Goal: Transaction & Acquisition: Purchase product/service

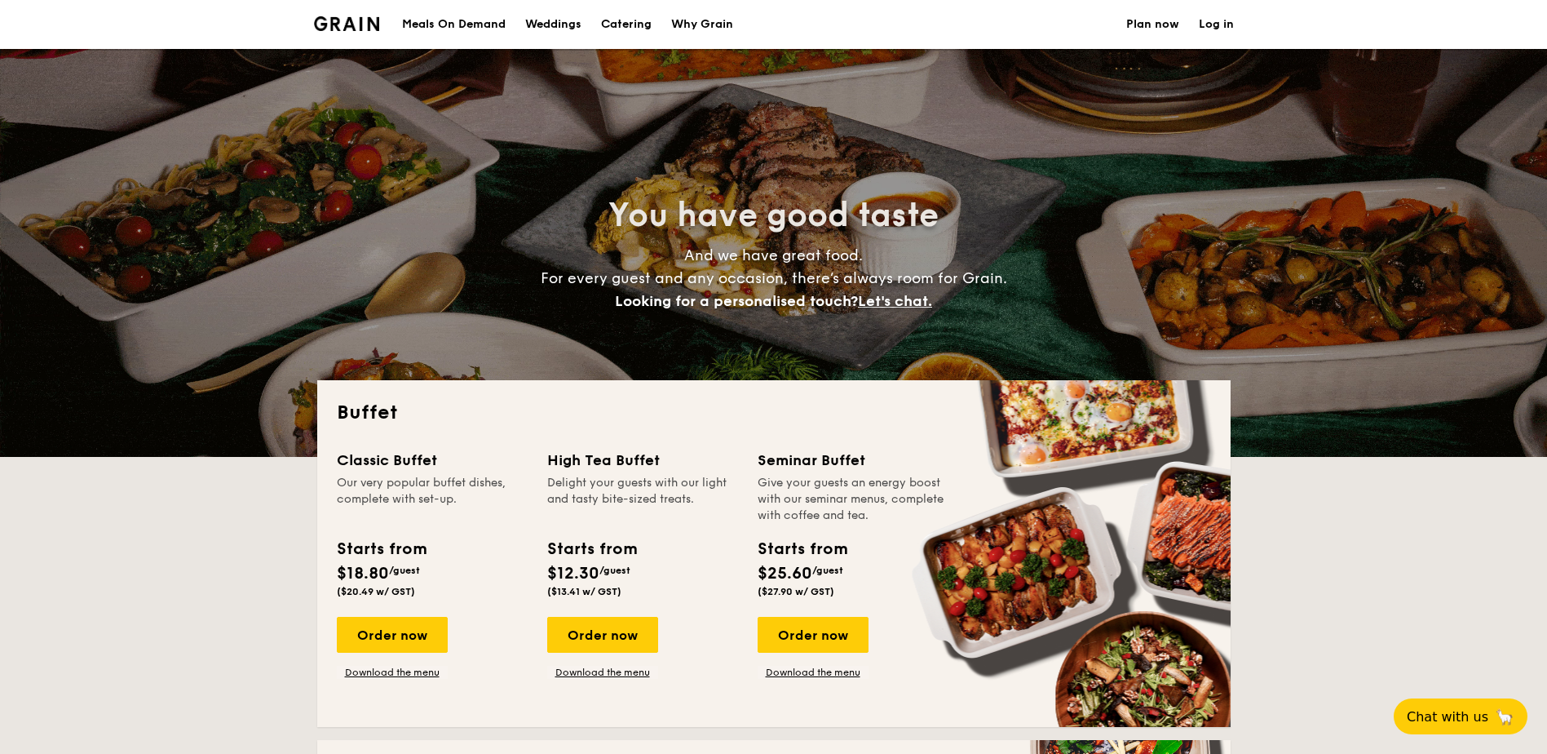
select select
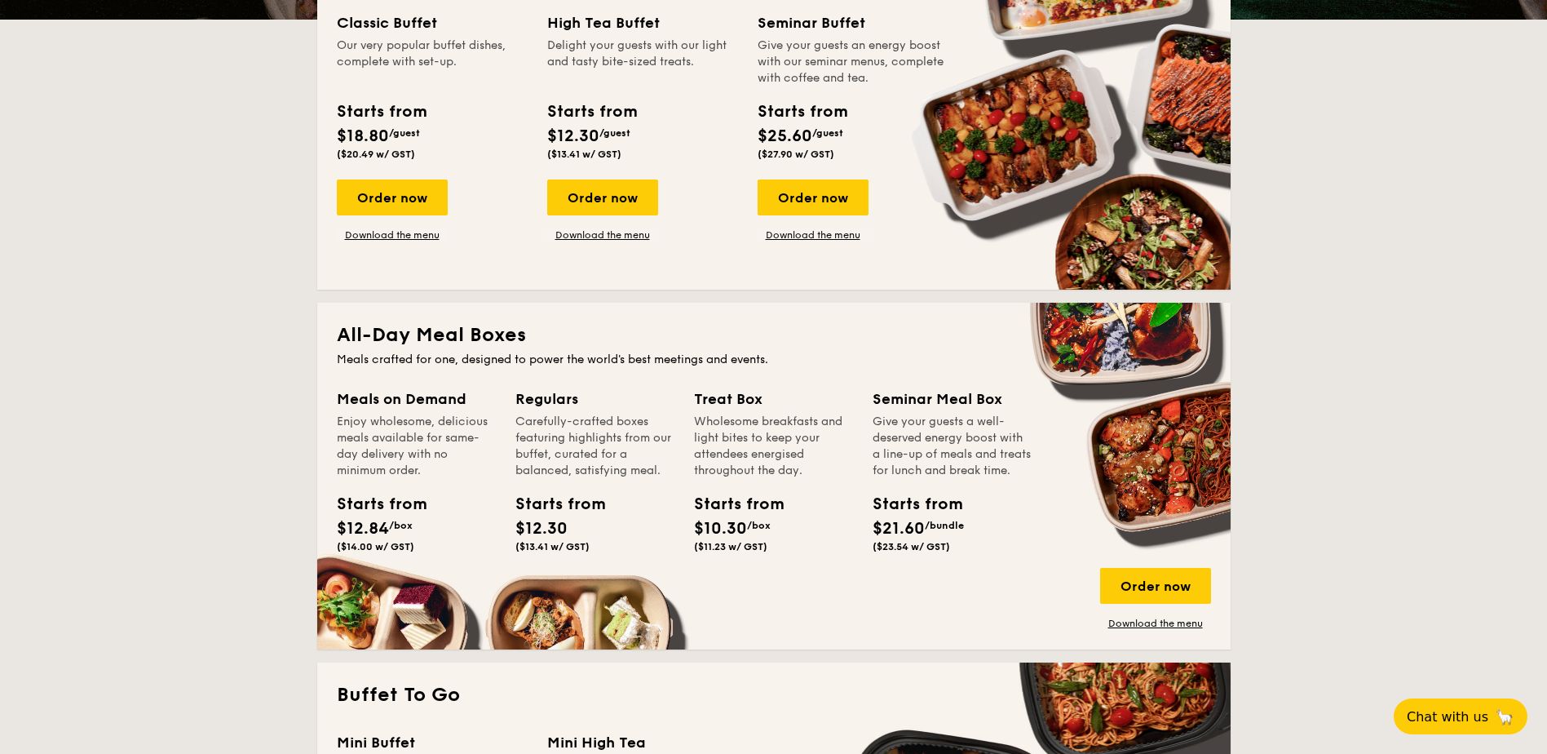
scroll to position [489, 0]
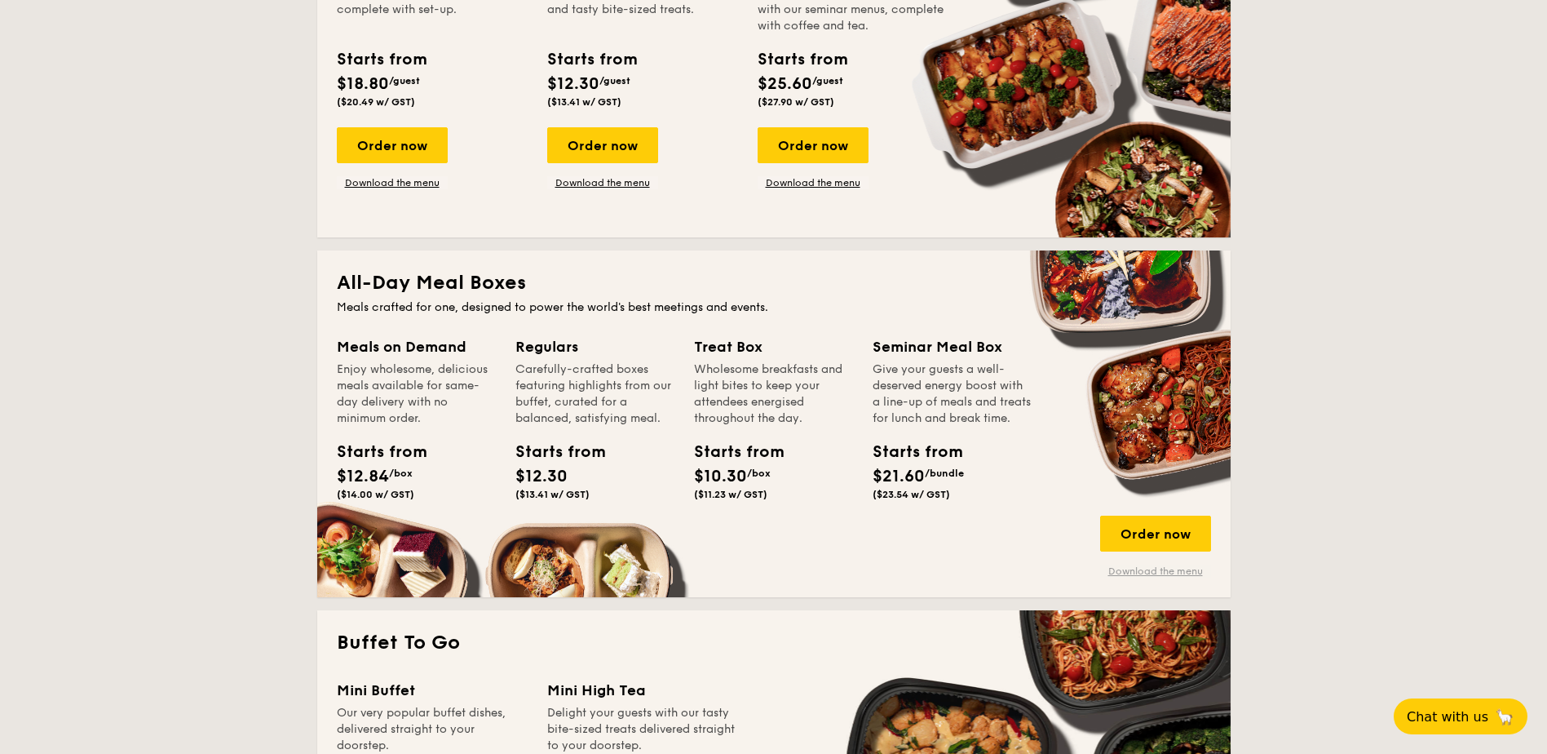
click at [1141, 570] on link "Download the menu" at bounding box center [1155, 571] width 111 height 13
click at [1165, 531] on div "Order now" at bounding box center [1155, 534] width 111 height 36
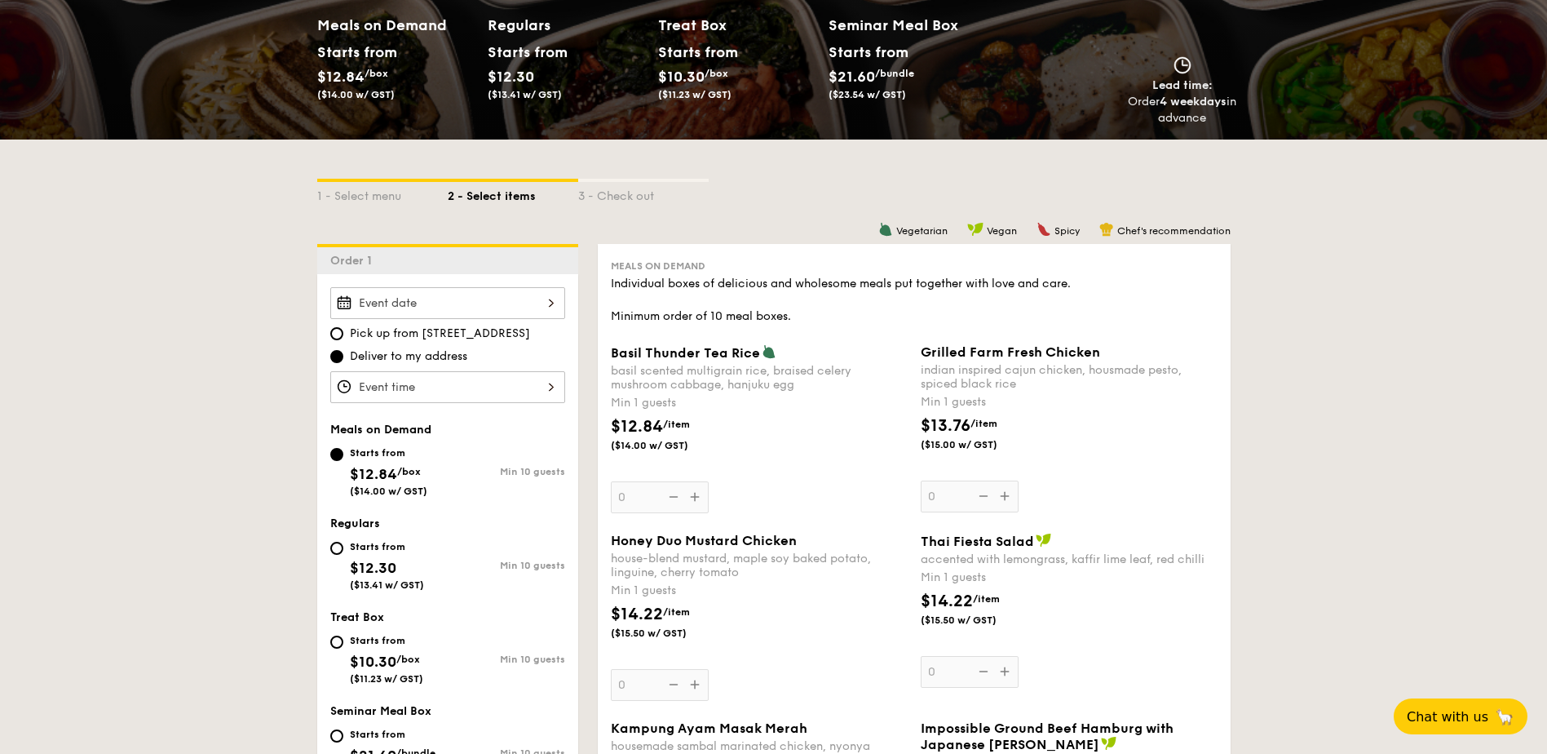
scroll to position [245, 0]
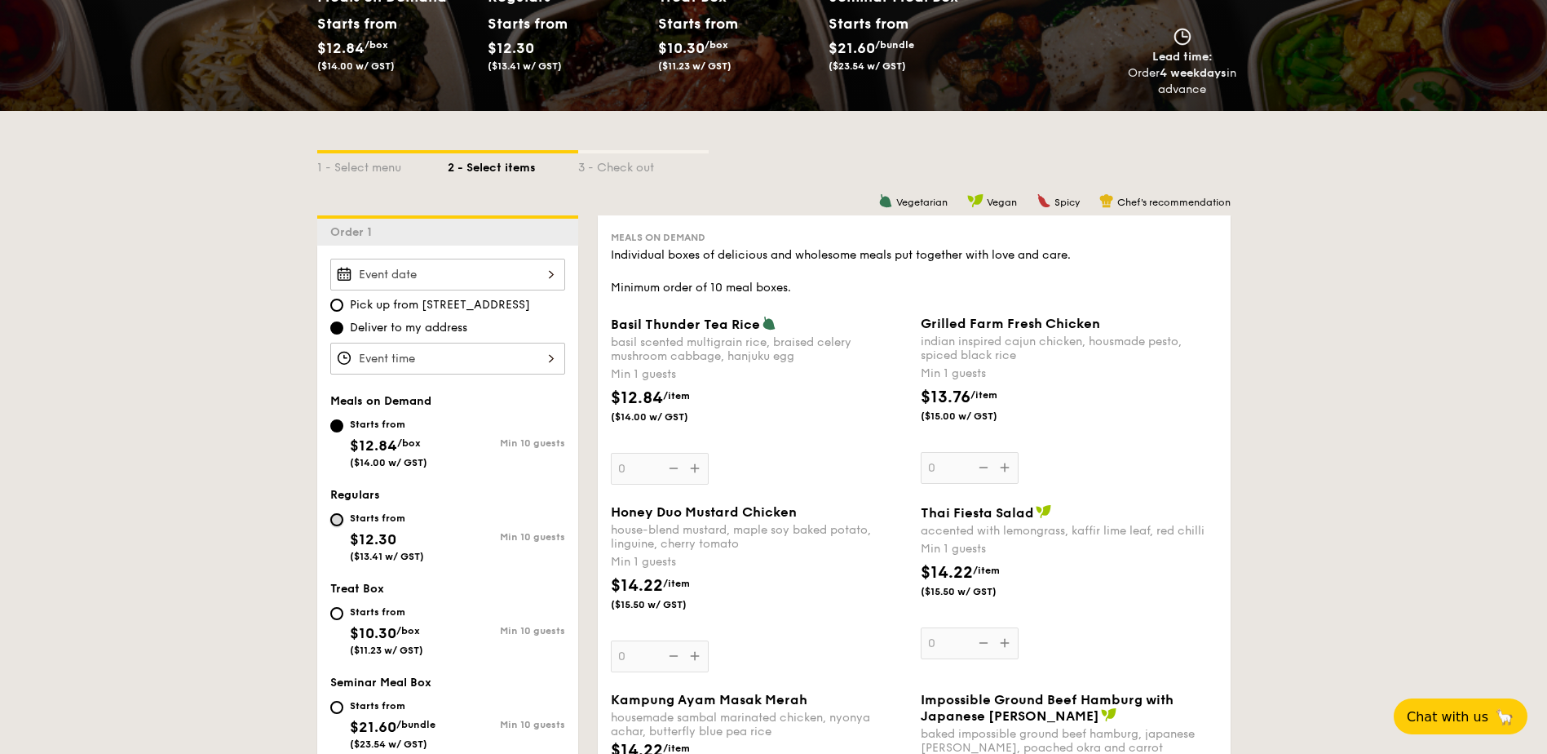
click at [337, 516] on input "Starts from $12.30 ($13.41 w/ GST) Min 10 guests" at bounding box center [336, 519] width 13 height 13
radio input "true"
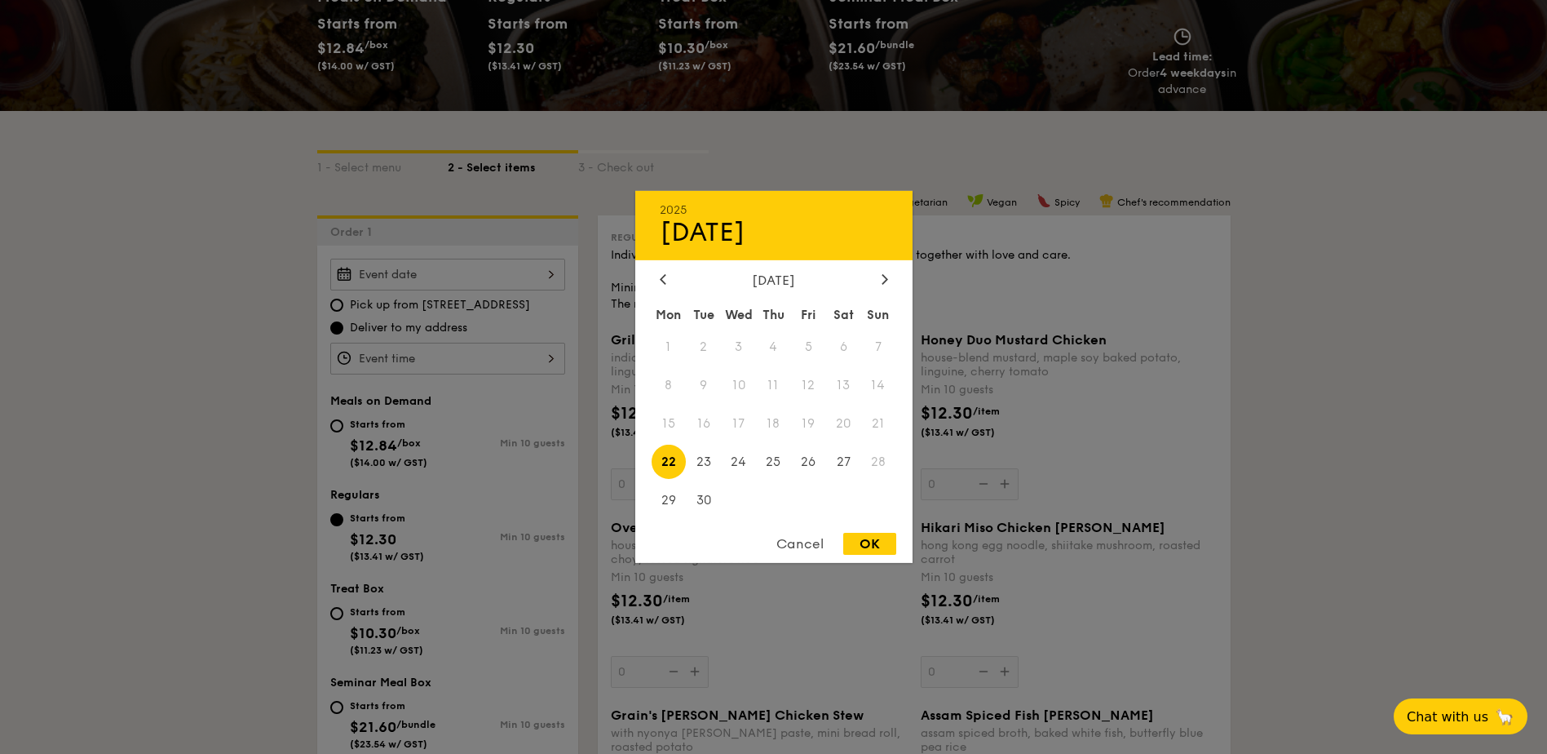
click at [459, 277] on div "2025 Sep 22 September 2025 Mon Tue Wed Thu Fri Sat Sun 1 2 3 4 5 6 7 8 9 10 11 …" at bounding box center [447, 275] width 235 height 32
click at [665, 498] on span "29" at bounding box center [669, 499] width 35 height 35
click at [874, 547] on div "OK" at bounding box center [869, 544] width 53 height 22
type input "Sep 29, 2025"
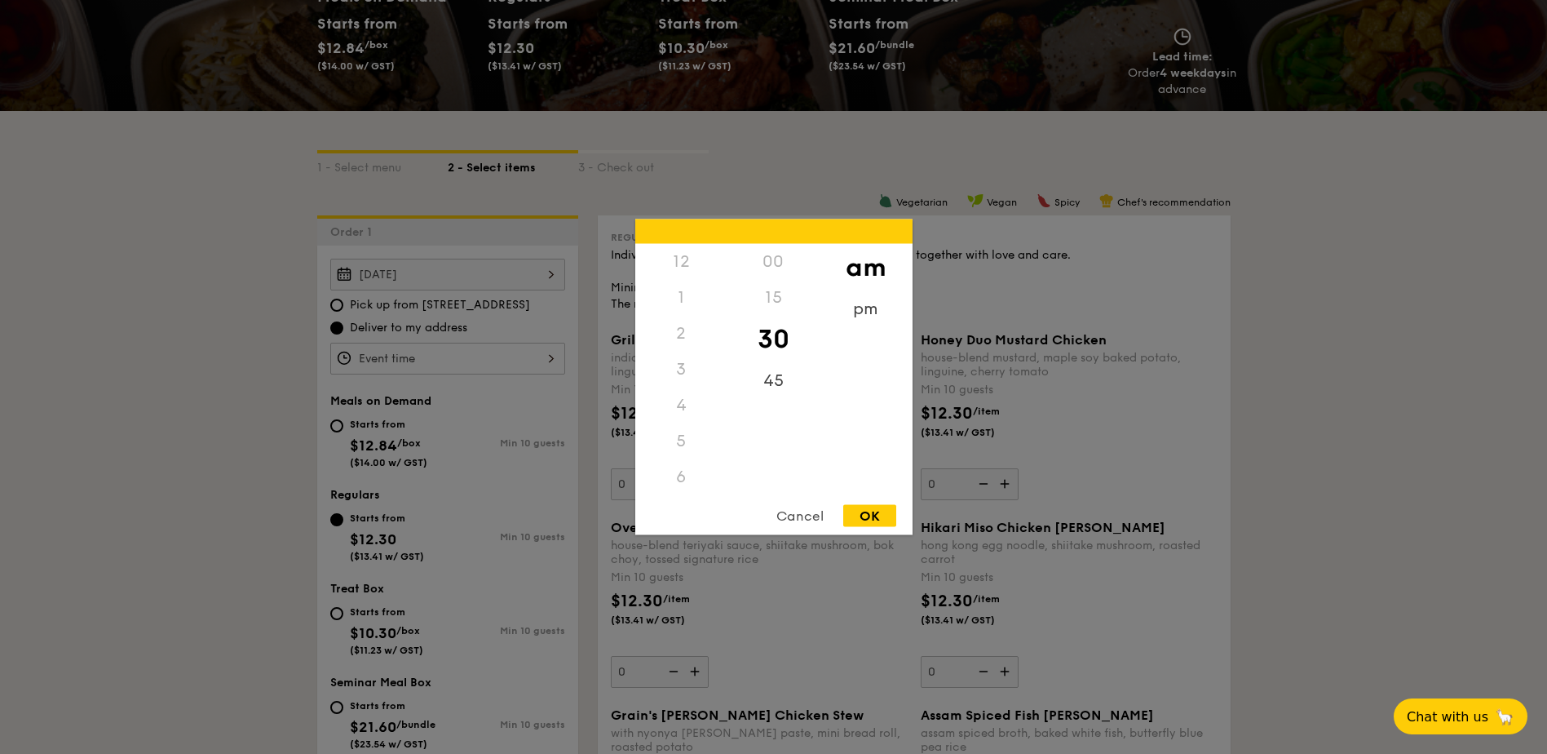
click at [405, 356] on div "12 1 2 3 4 5 6 7 8 9 10 11 00 15 30 45 am pm Cancel OK" at bounding box center [447, 359] width 235 height 32
click at [678, 485] on div "11" at bounding box center [681, 494] width 92 height 47
click at [772, 384] on div "45" at bounding box center [774, 386] width 92 height 47
click at [873, 516] on div "OK" at bounding box center [869, 516] width 53 height 22
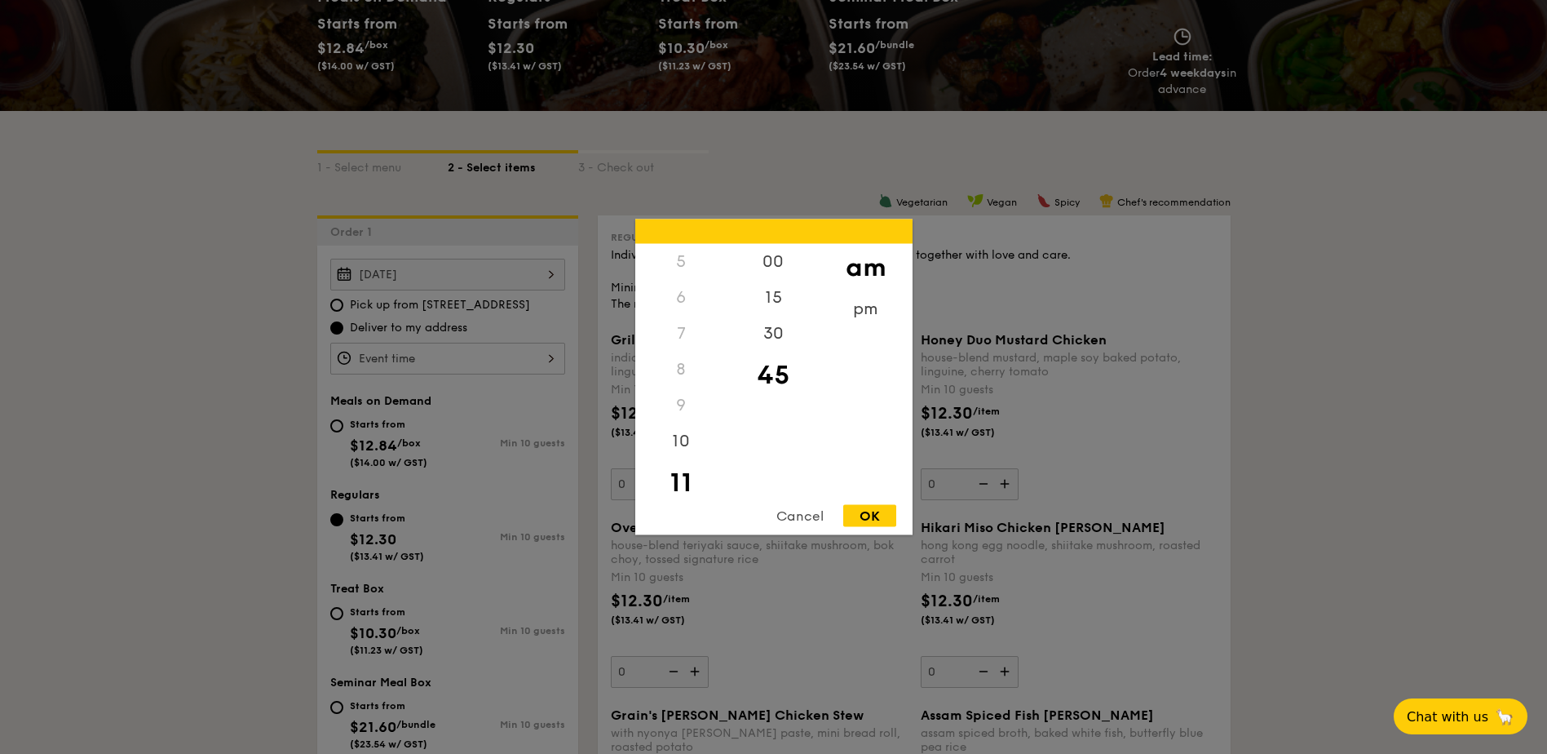
type input "11:45AM"
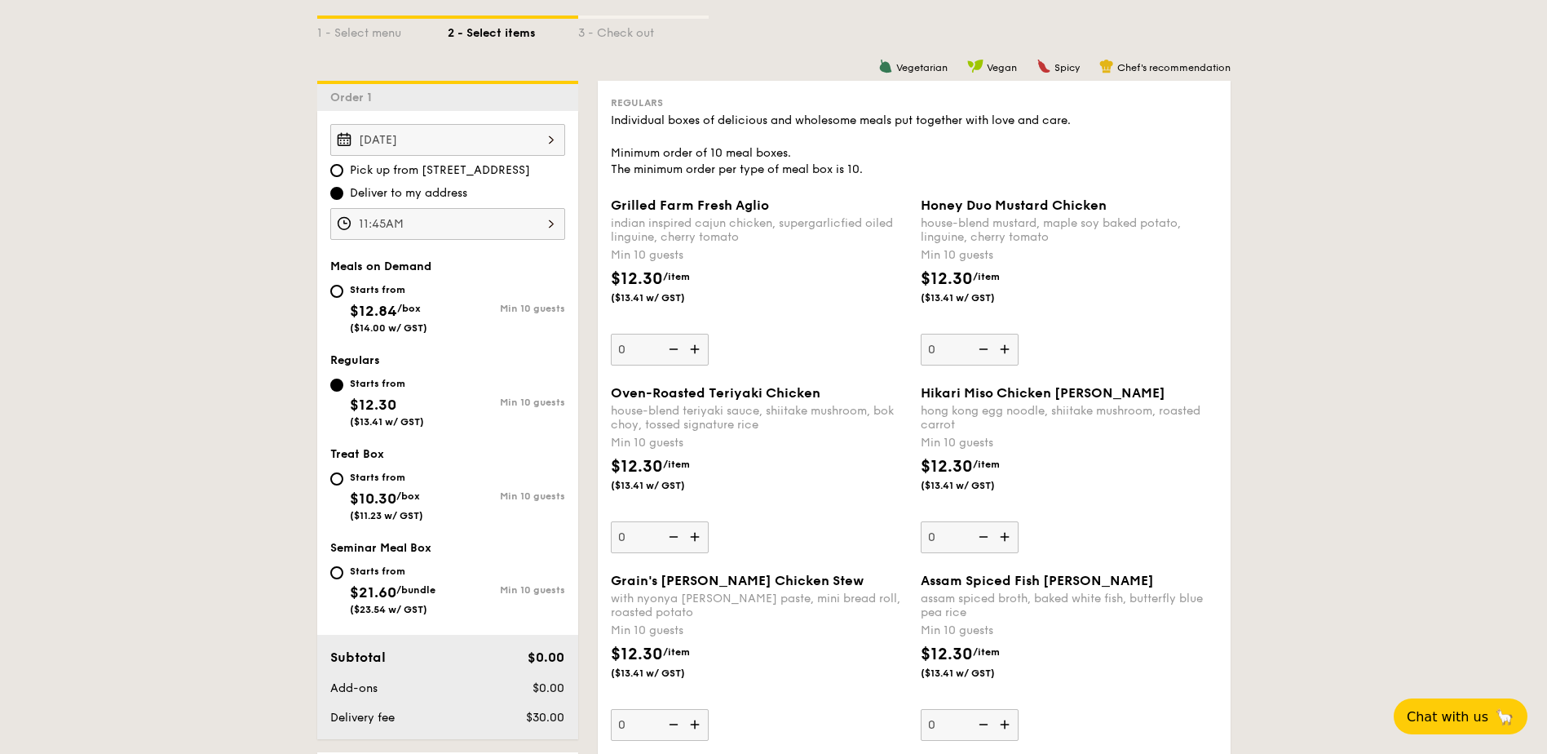
scroll to position [408, 0]
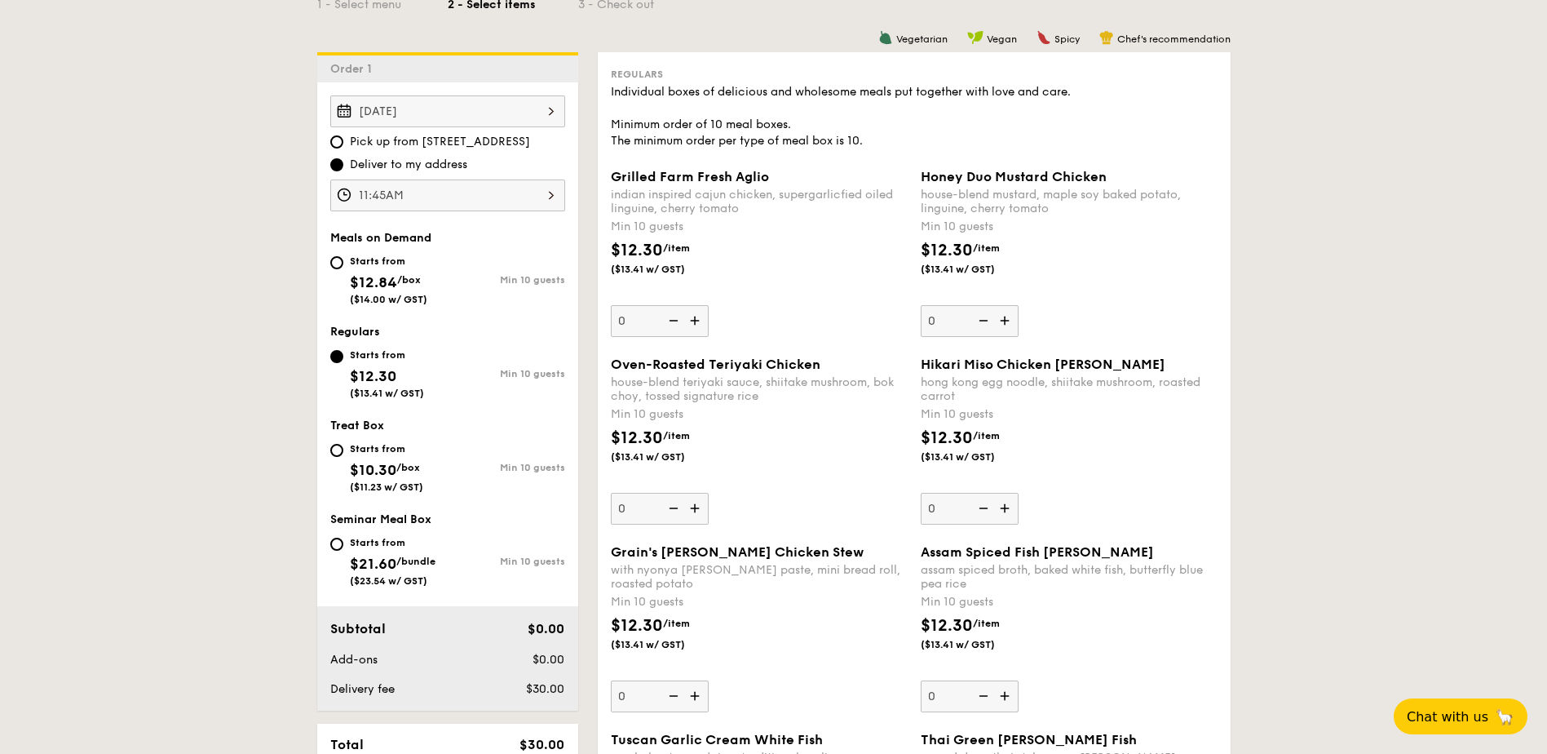
click at [1003, 507] on img at bounding box center [1006, 508] width 24 height 31
click at [1003, 507] on input "0" at bounding box center [970, 509] width 98 height 32
click at [978, 509] on img at bounding box center [982, 508] width 24 height 31
click at [978, 509] on input "10" at bounding box center [970, 509] width 98 height 32
click at [1005, 509] on img at bounding box center [1006, 508] width 24 height 31
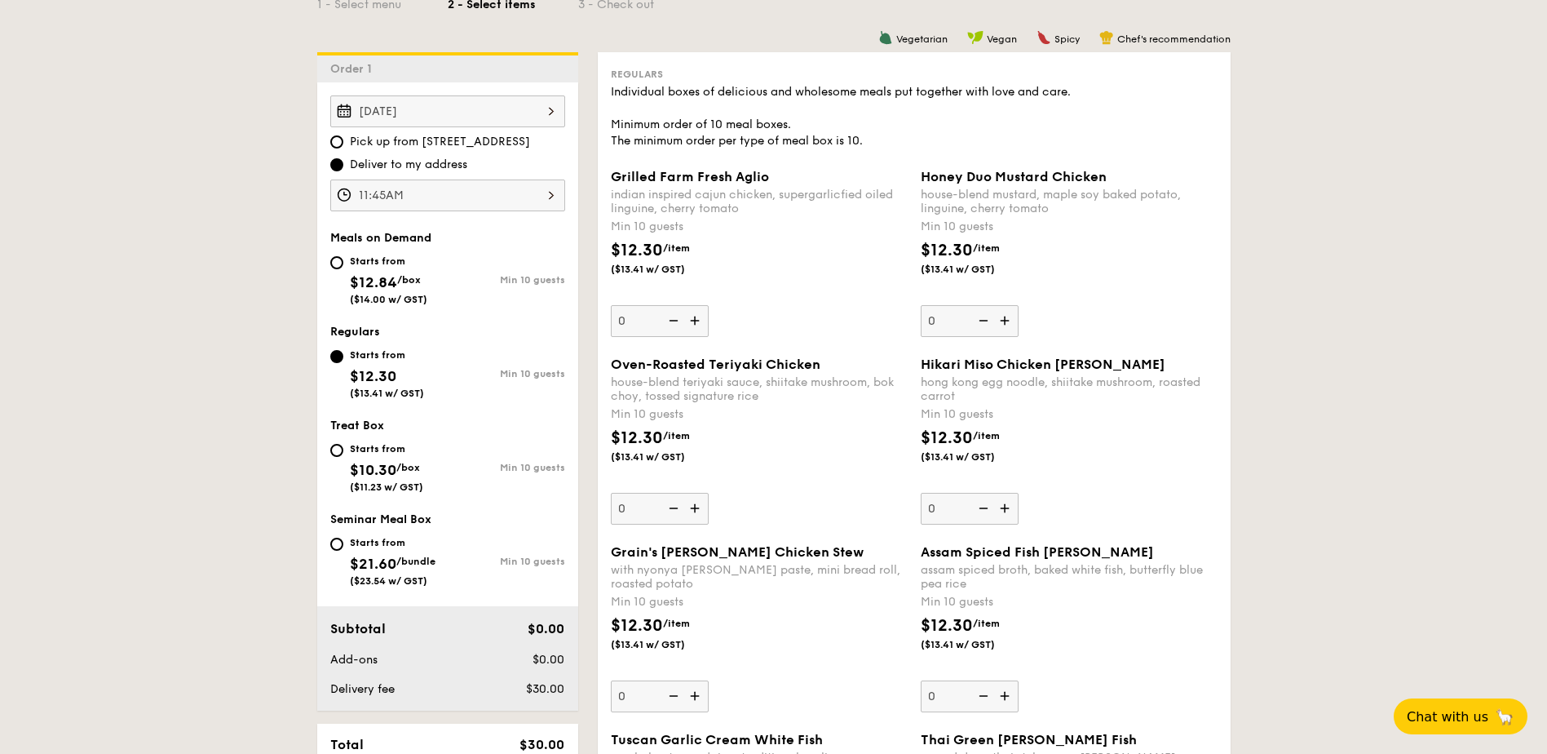
click at [1005, 509] on input "0" at bounding box center [970, 509] width 98 height 32
click at [988, 510] on img at bounding box center [982, 508] width 24 height 31
click at [988, 510] on input "10" at bounding box center [970, 509] width 98 height 32
type input "0"
click at [340, 268] on div "Starts from $12.84 /box ($14.00 w/ GST)" at bounding box center [388, 278] width 117 height 54
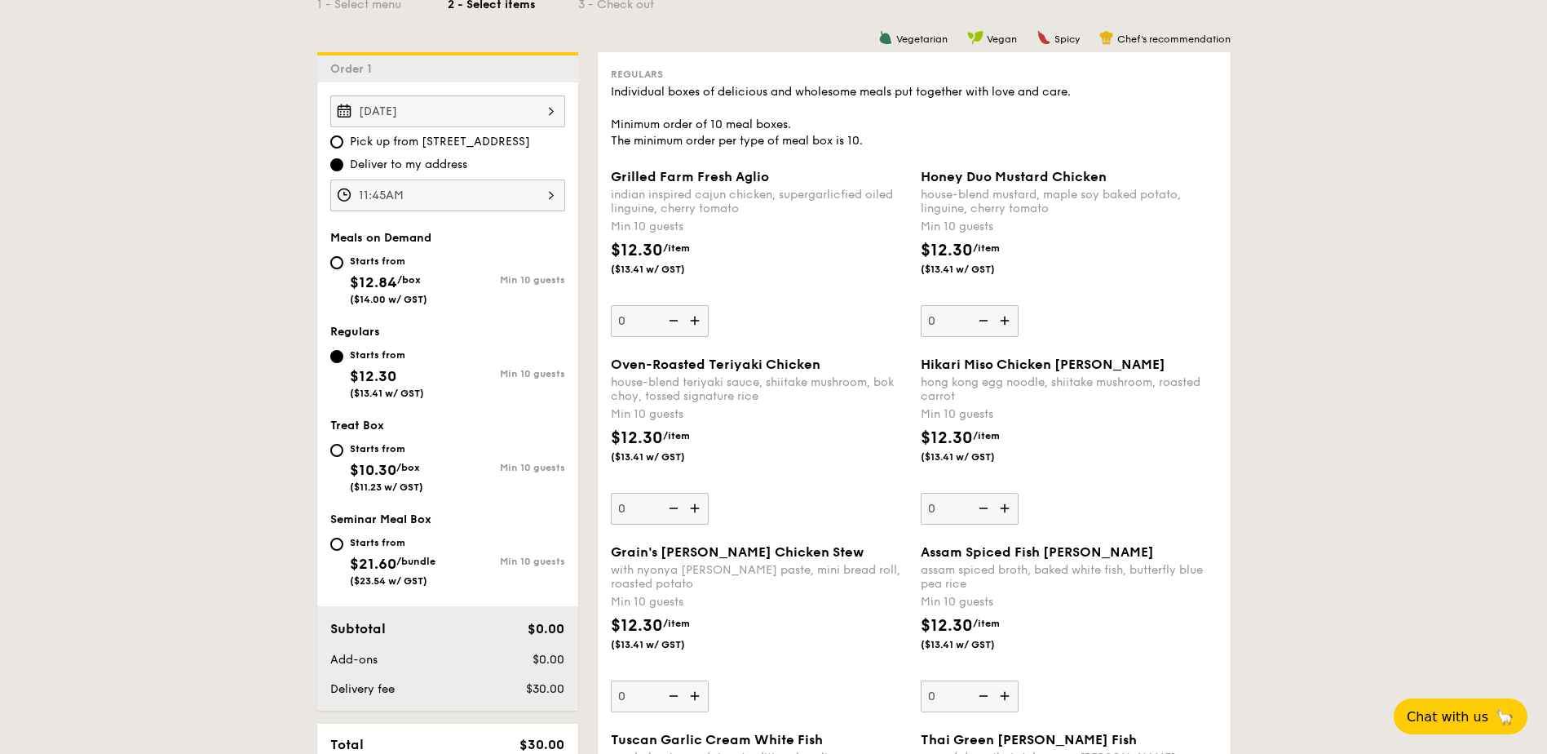
click at [340, 268] on input "Starts from $12.84 /box ($14.00 w/ GST) Min 10 guests" at bounding box center [336, 262] width 13 height 13
radio input "true"
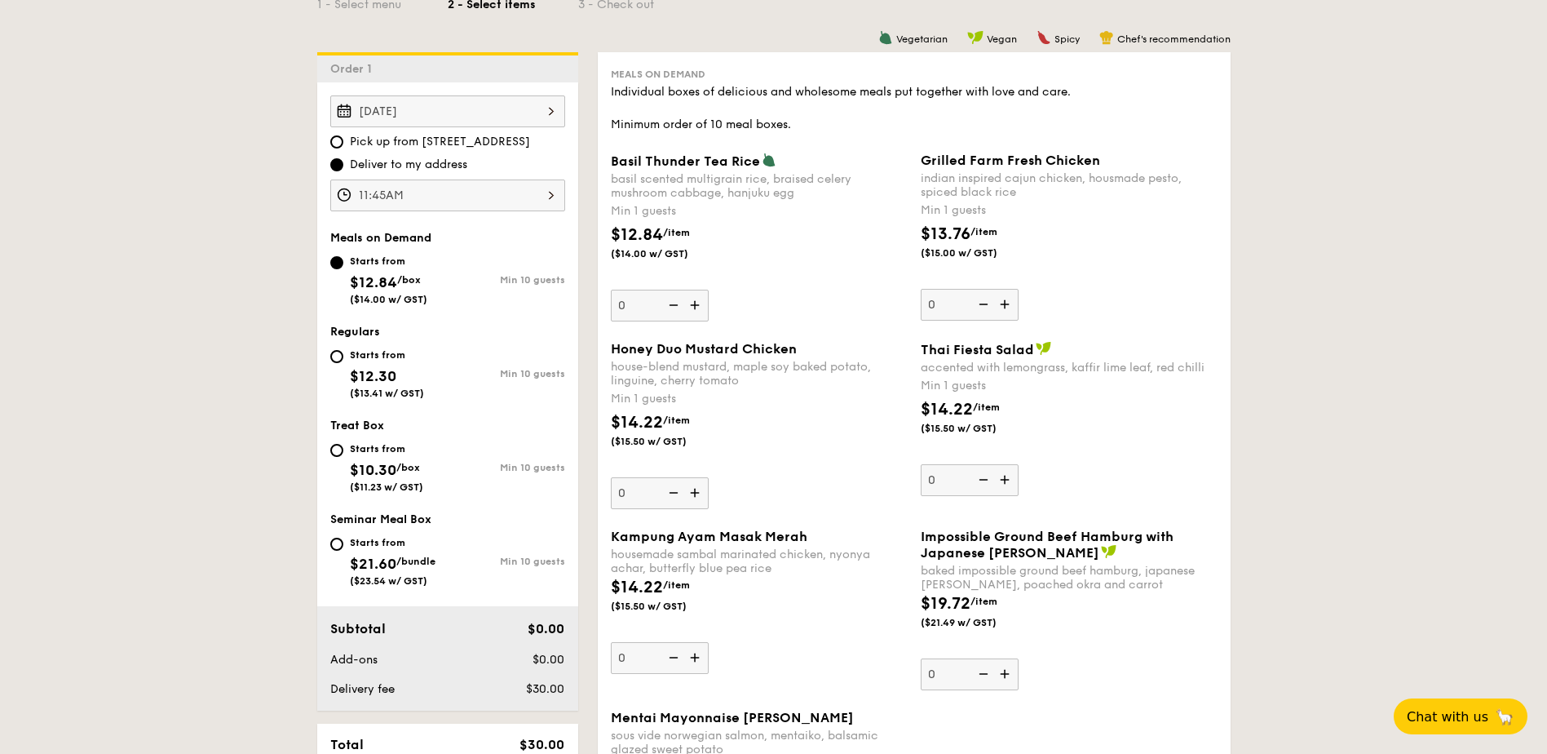
click at [385, 374] on span "$12.30" at bounding box center [373, 376] width 46 height 18
click at [343, 363] on input "Starts from $12.30 ($13.41 w/ GST) Min 10 guests" at bounding box center [336, 356] width 13 height 13
radio input "true"
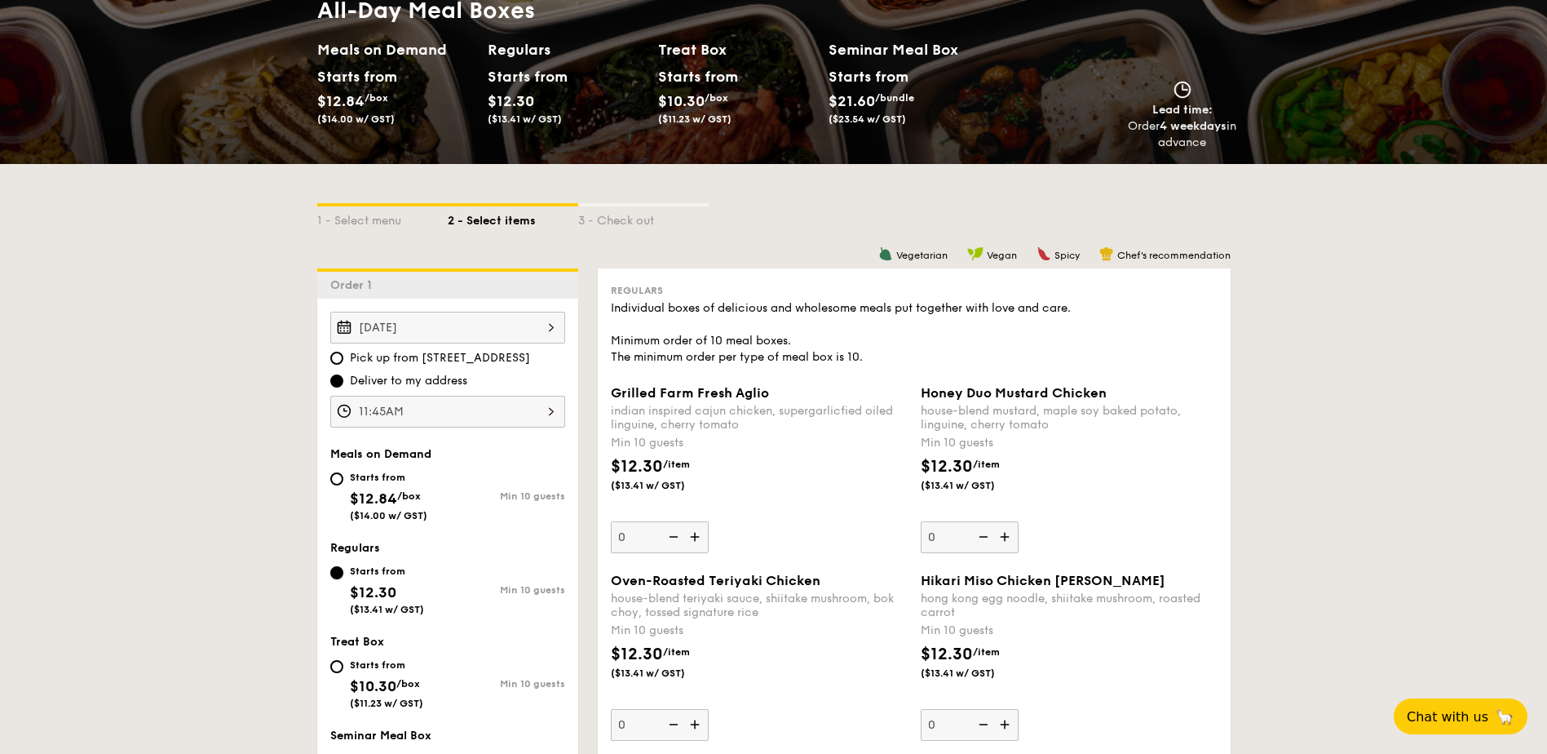
scroll to position [163, 0]
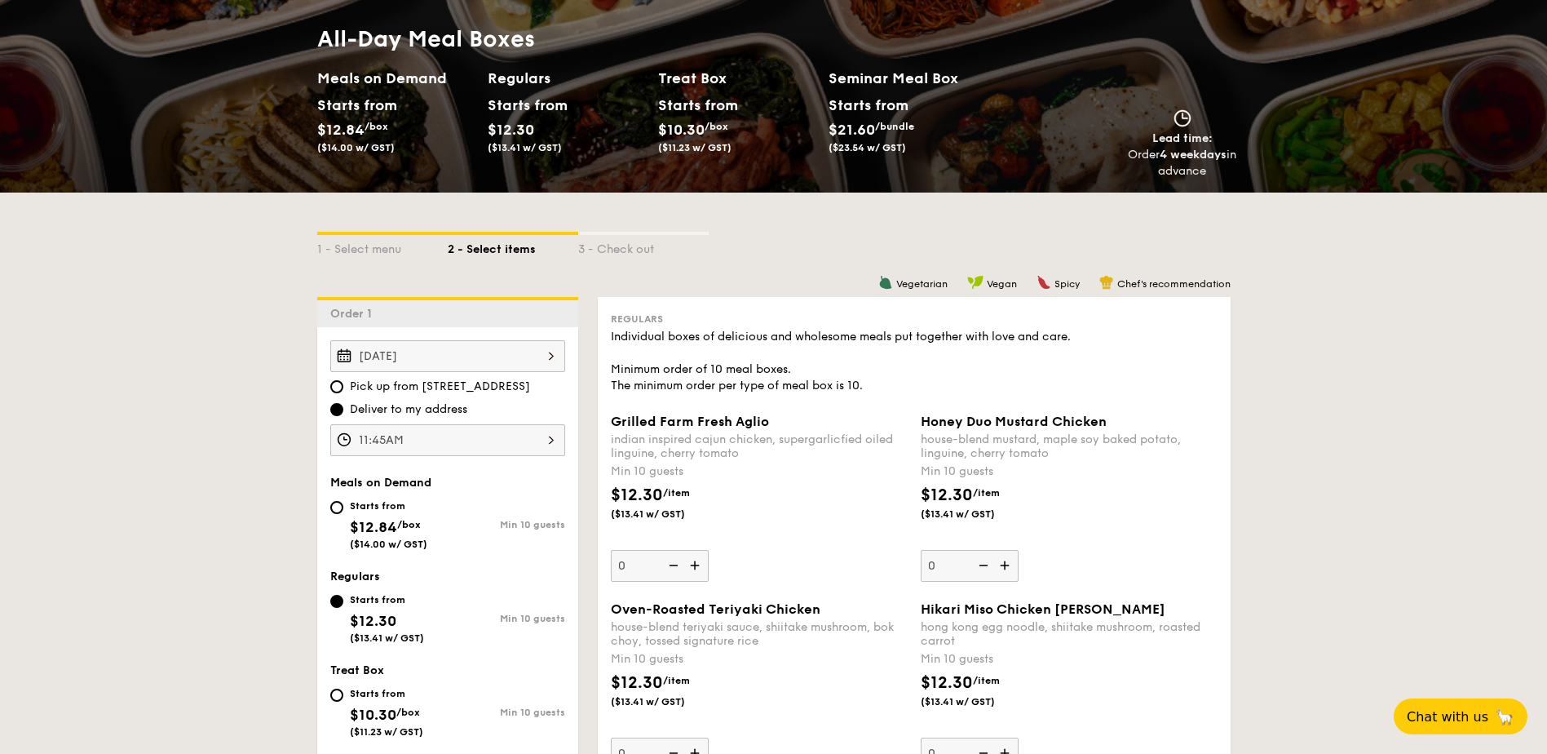
select select
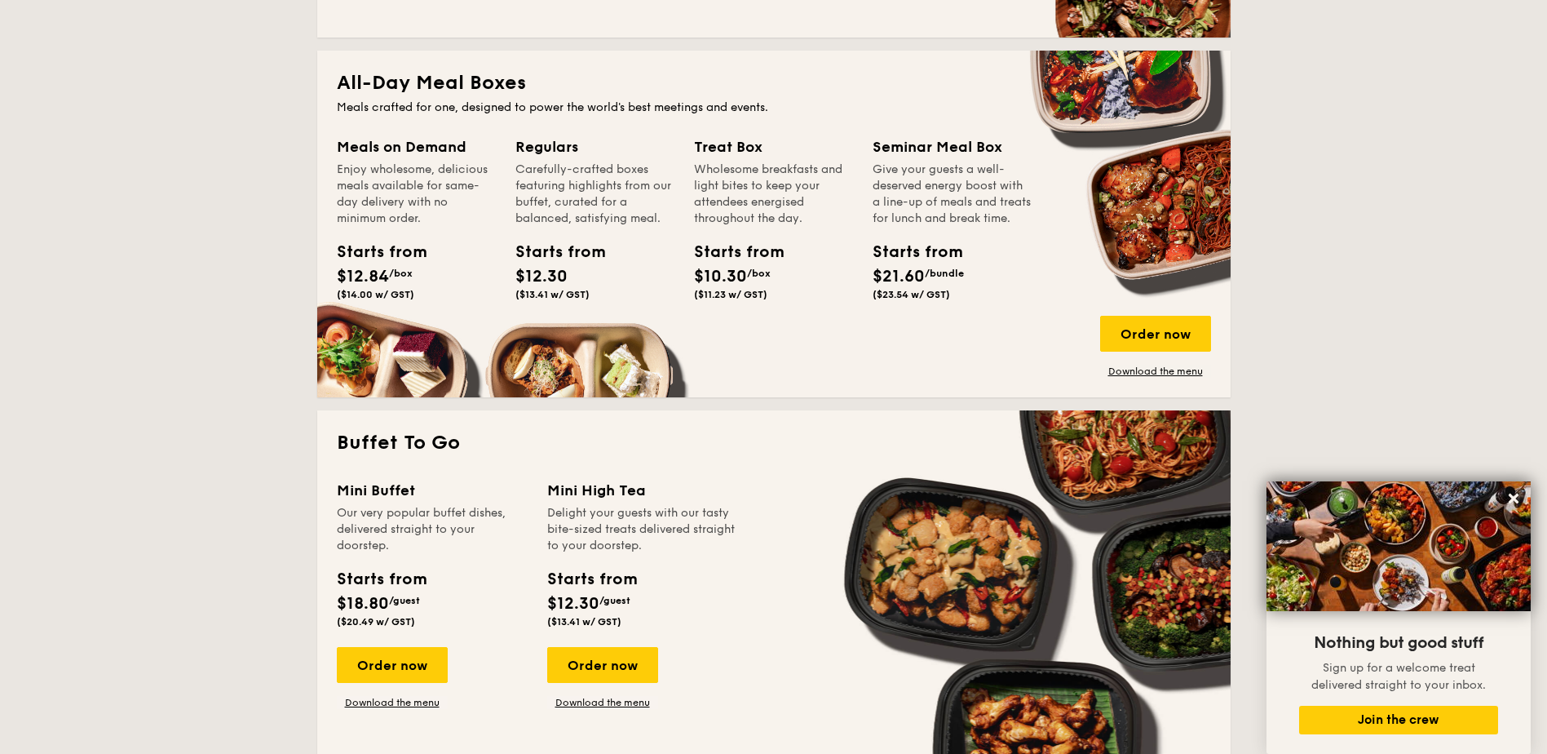
scroll to position [771, 0]
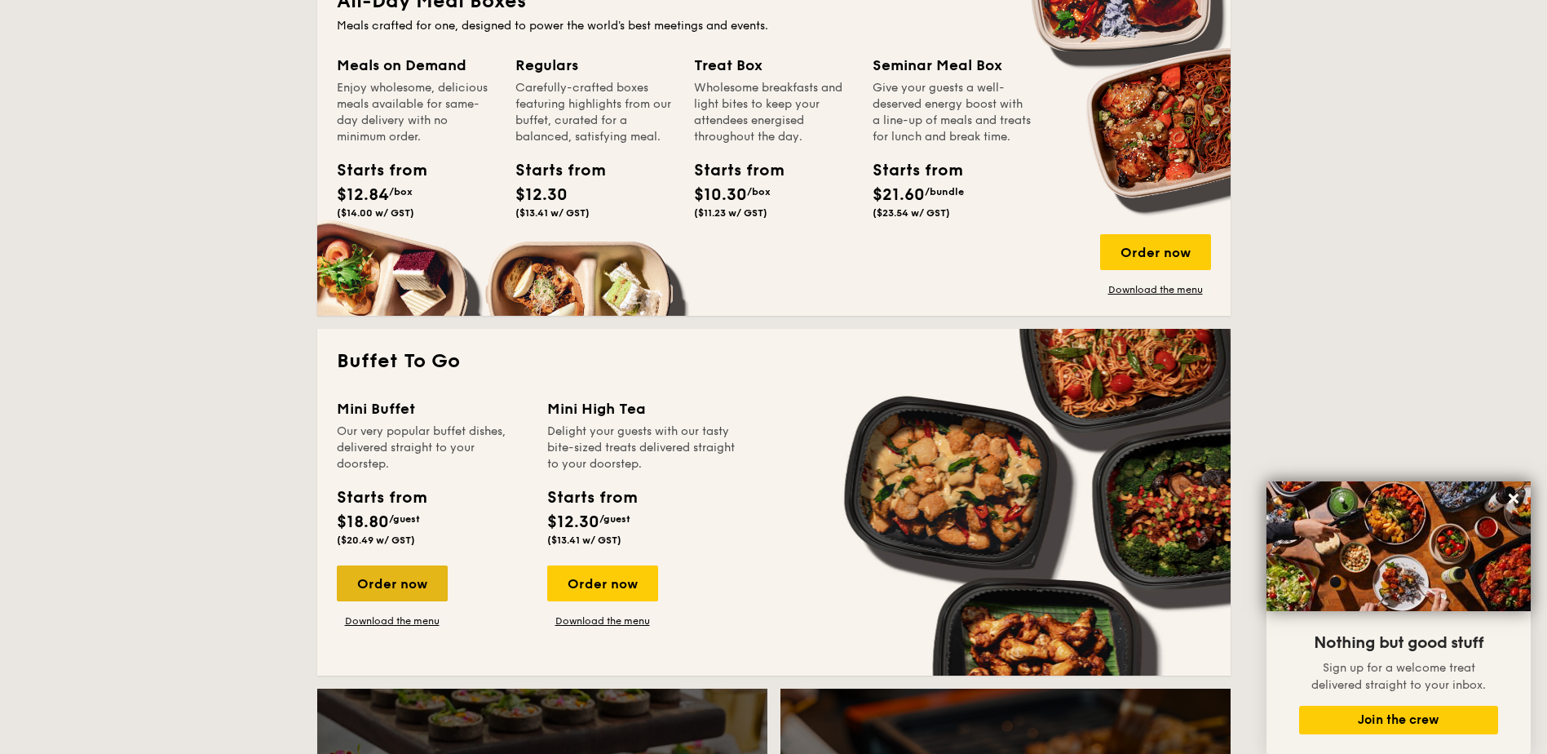
click at [405, 591] on div "Order now" at bounding box center [392, 583] width 111 height 36
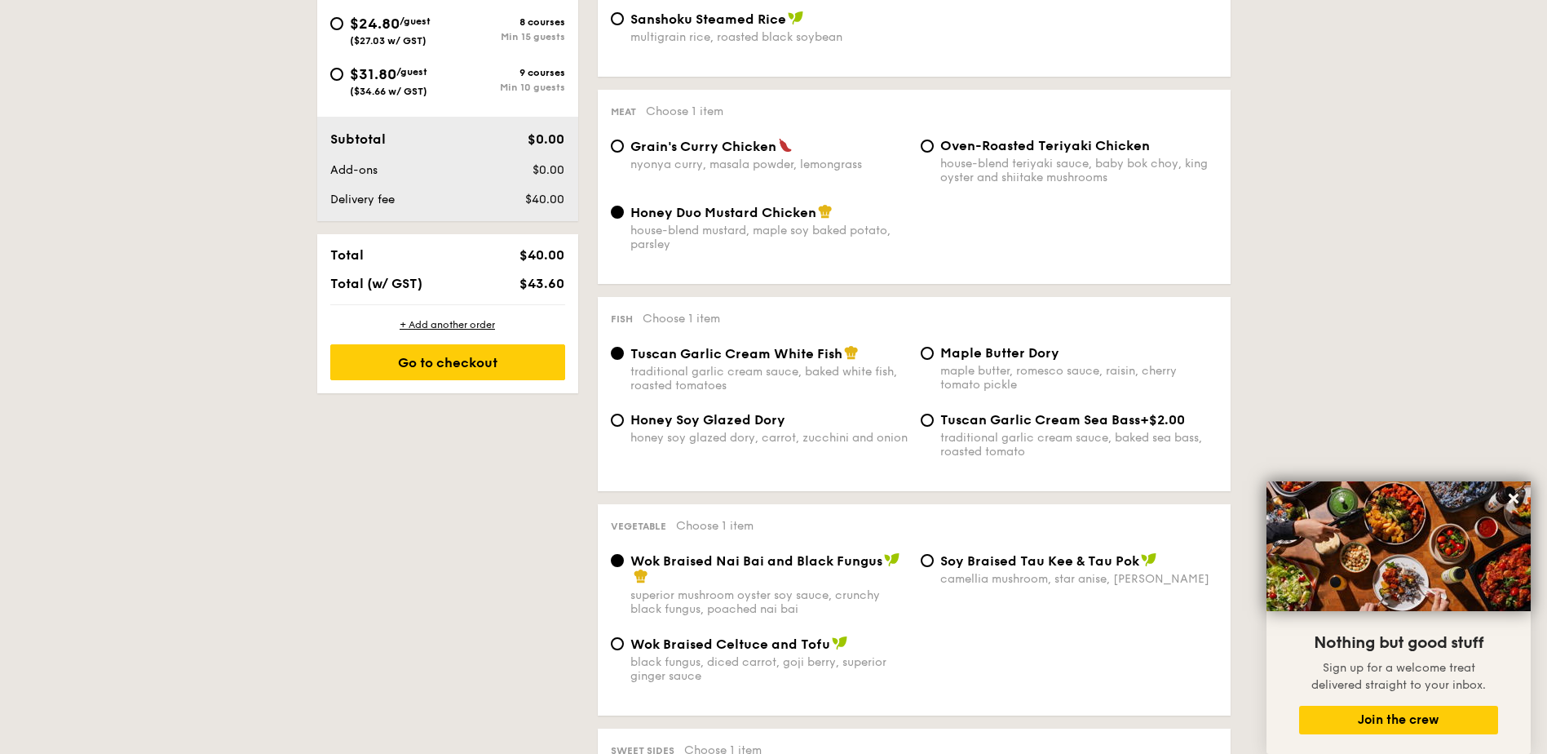
scroll to position [816, 0]
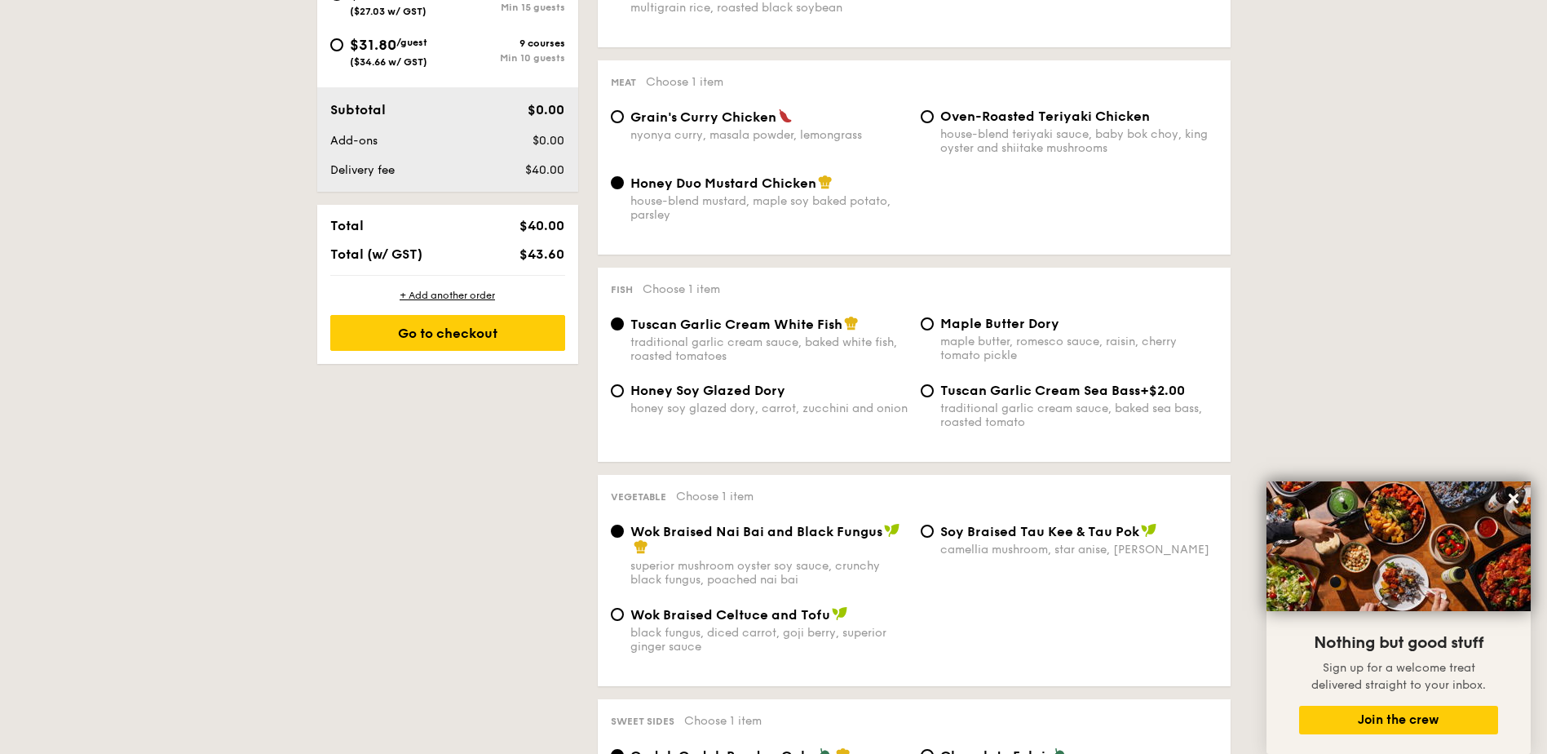
select select
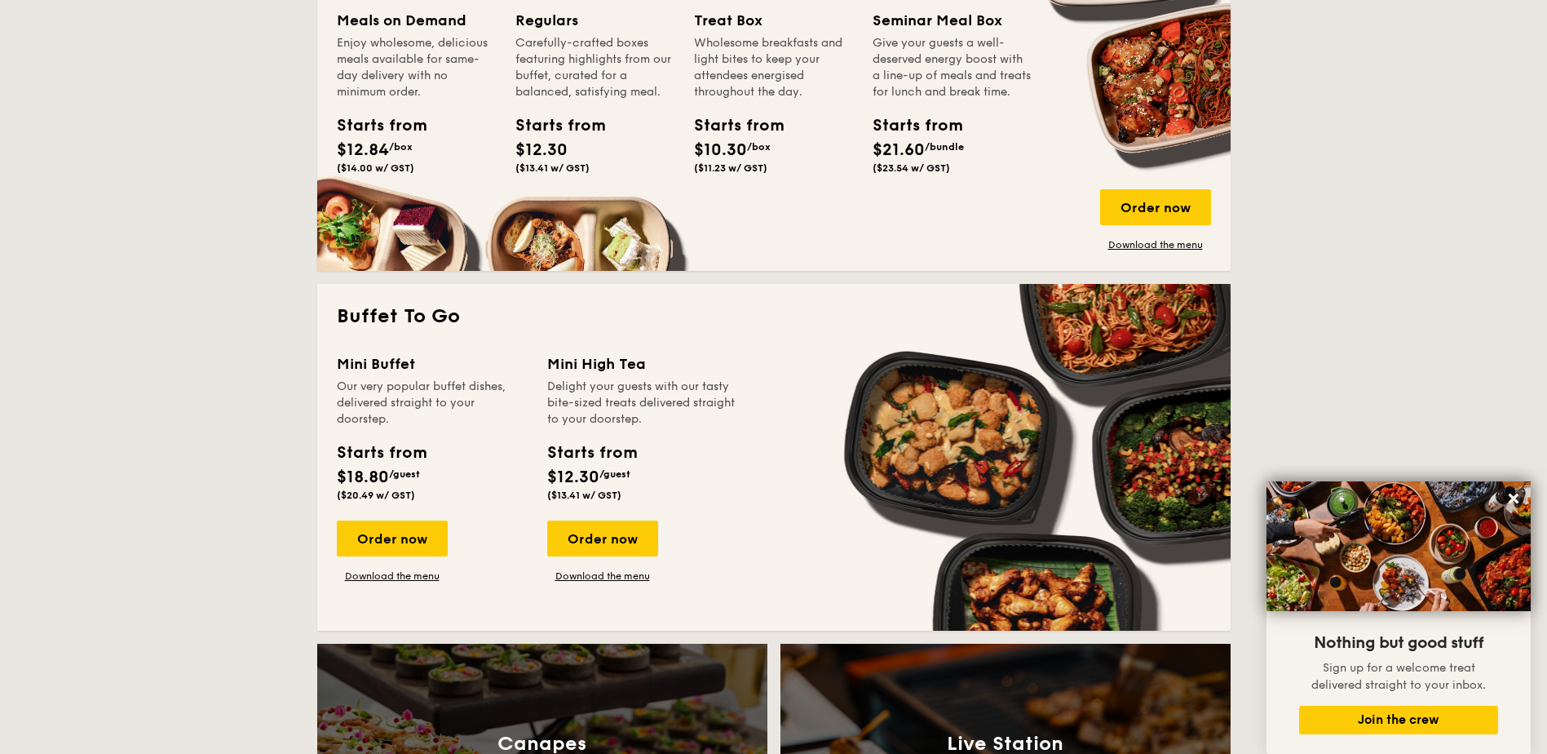
scroll to position [2194, 0]
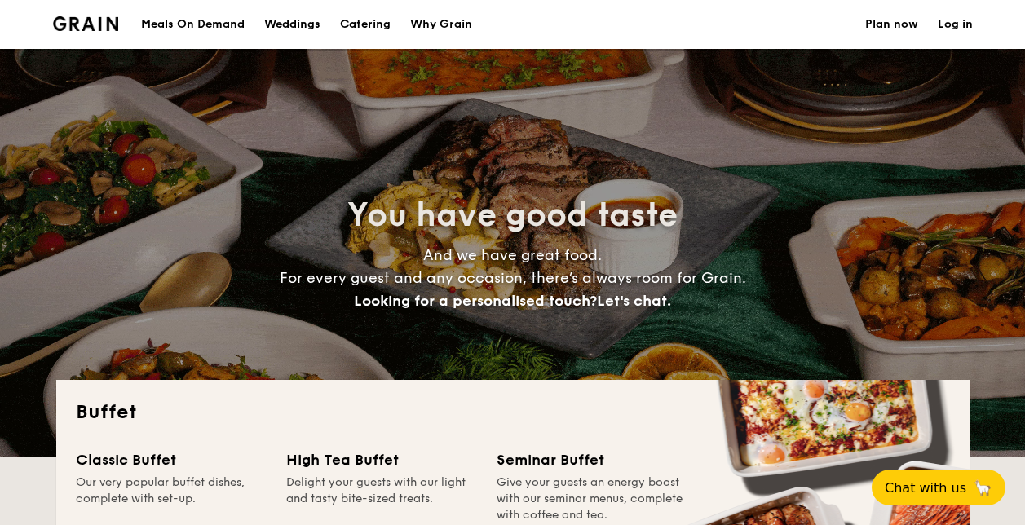
select select
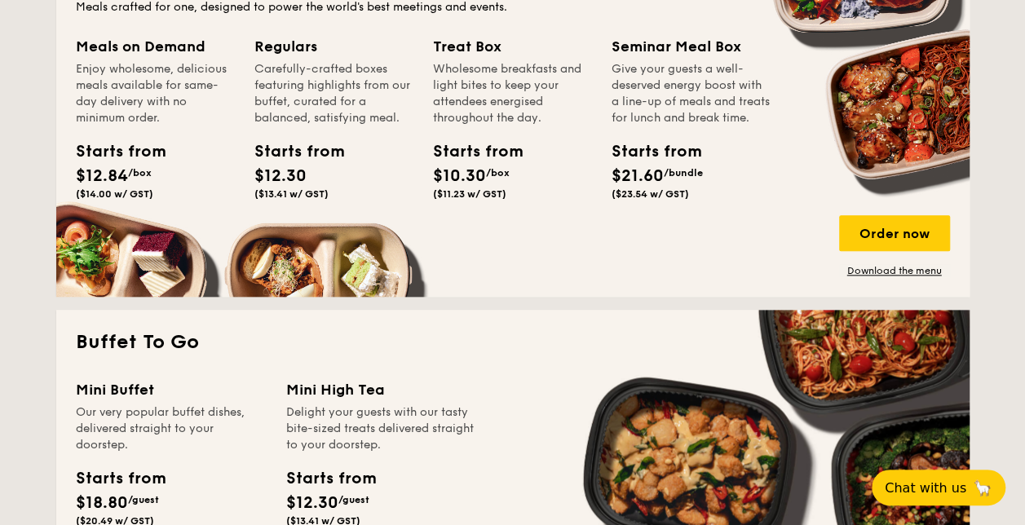
scroll to position [816, 0]
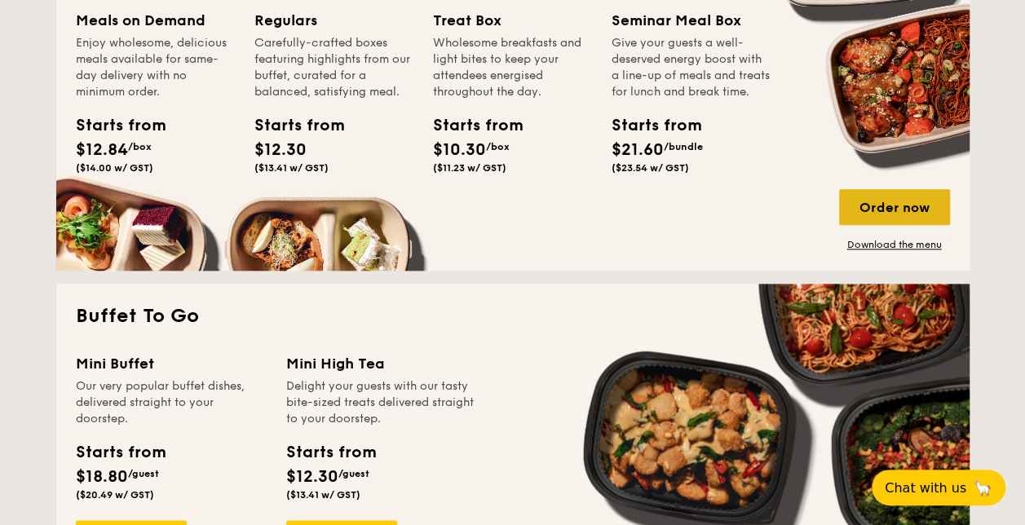
click at [902, 200] on div "Order now" at bounding box center [894, 207] width 111 height 36
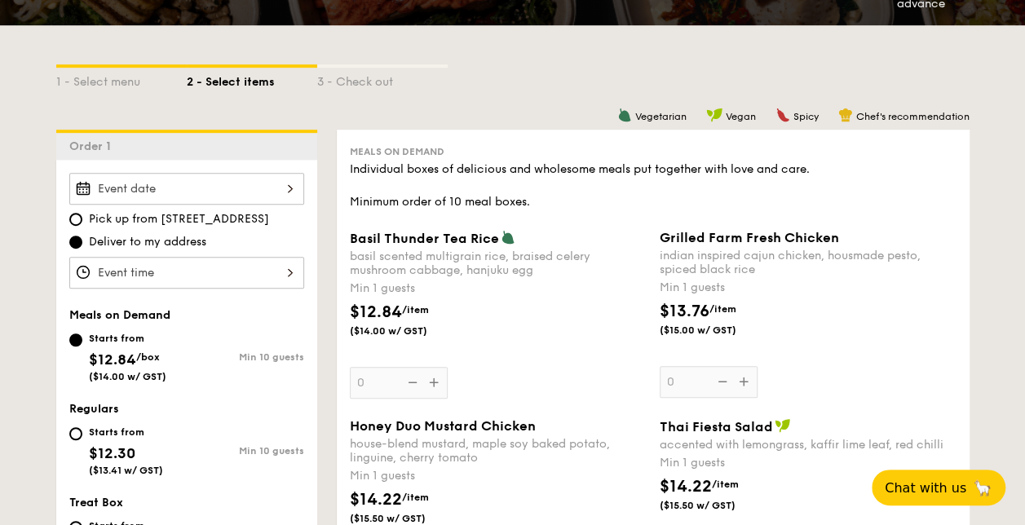
scroll to position [408, 0]
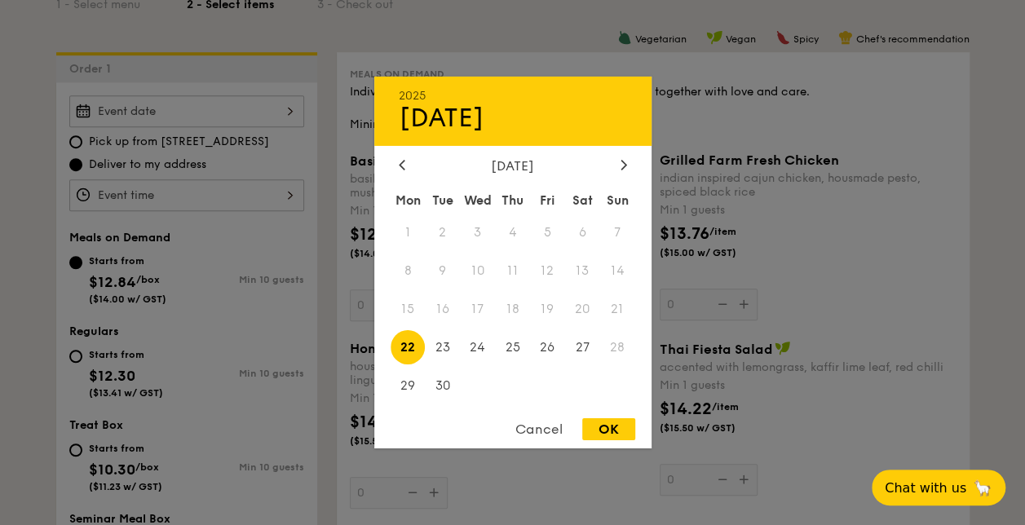
click at [161, 119] on div "2025 Sep 22 September 2025 Mon Tue Wed Thu Fri Sat Sun 1 2 3 4 5 6 7 8 9 10 11 …" at bounding box center [186, 111] width 235 height 32
click at [402, 382] on span "29" at bounding box center [408, 385] width 35 height 35
click at [410, 376] on span "29" at bounding box center [408, 385] width 35 height 35
click at [607, 423] on div "OK" at bounding box center [608, 429] width 53 height 22
type input "Sep 29, 2025"
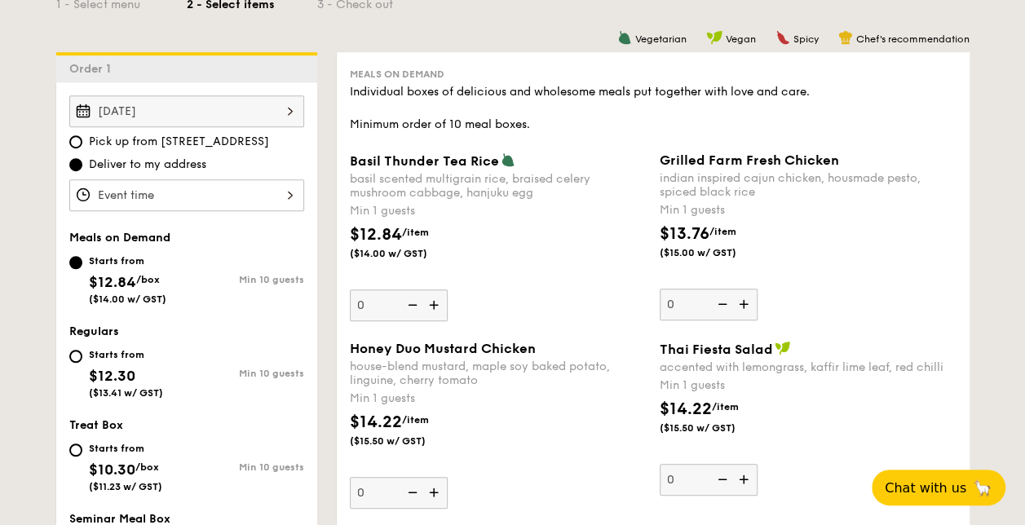
click at [98, 186] on div "12 1 2 3 4 5 6 7 8 9 10 11 00 15 30 45 am pm Cancel OK" at bounding box center [186, 195] width 235 height 32
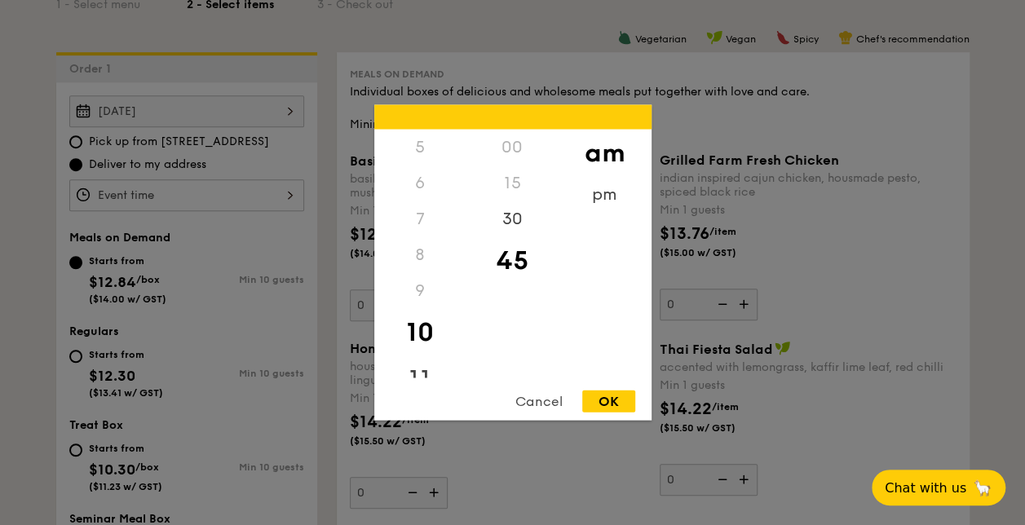
click at [428, 364] on div "11" at bounding box center [420, 379] width 92 height 47
click at [623, 398] on div "OK" at bounding box center [608, 402] width 53 height 22
type input "11:45AM"
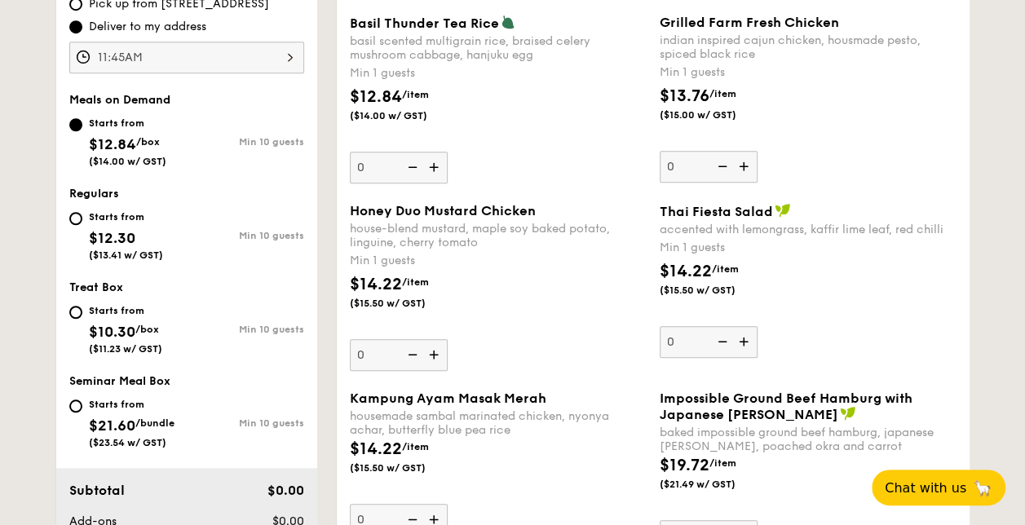
scroll to position [571, 0]
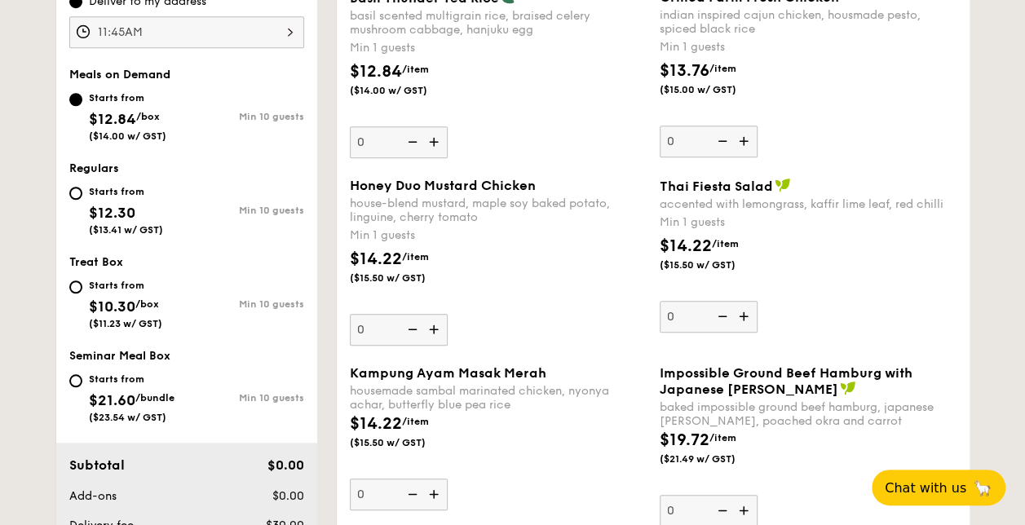
click at [436, 330] on img at bounding box center [435, 329] width 24 height 31
click at [436, 330] on input "0" at bounding box center [399, 330] width 98 height 32
click at [436, 330] on img at bounding box center [435, 329] width 24 height 31
click at [436, 330] on input "1" at bounding box center [399, 330] width 98 height 32
click at [436, 330] on img at bounding box center [435, 329] width 24 height 31
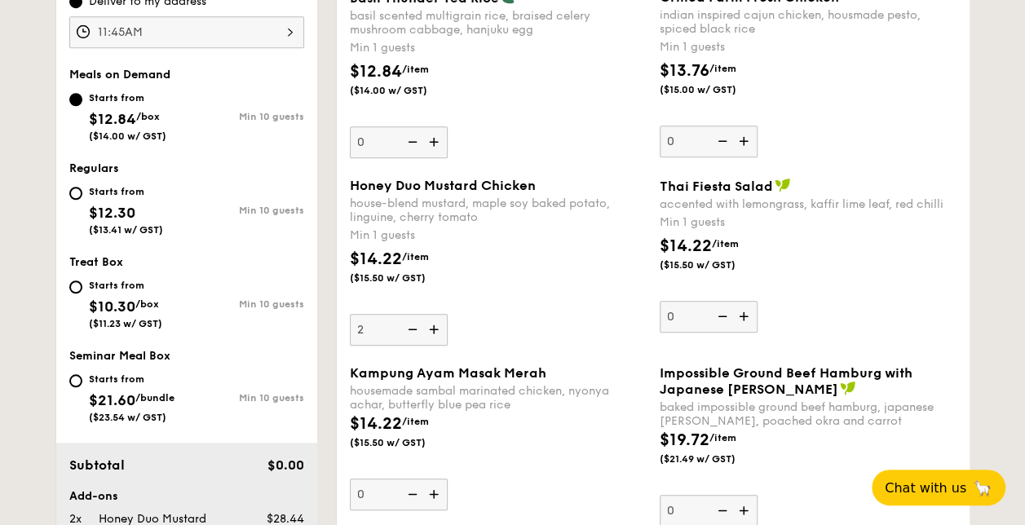
click at [436, 330] on input "2" at bounding box center [399, 330] width 98 height 32
click at [436, 330] on img at bounding box center [435, 329] width 24 height 31
click at [436, 330] on input "3" at bounding box center [399, 330] width 98 height 32
click at [436, 330] on img at bounding box center [435, 329] width 24 height 31
click at [436, 330] on input "4" at bounding box center [399, 330] width 98 height 32
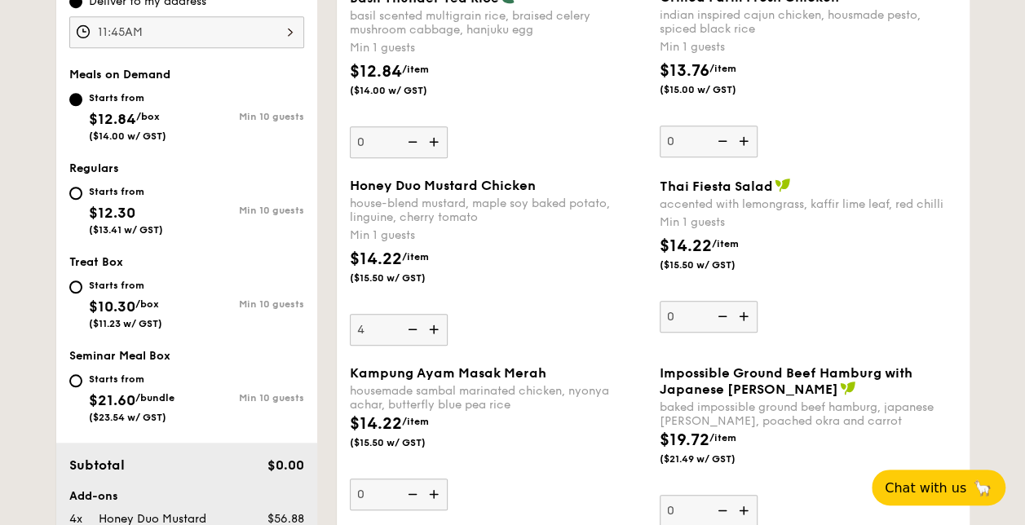
type input "5"
click at [742, 140] on img at bounding box center [745, 141] width 24 height 31
click at [742, 140] on input "0" at bounding box center [709, 142] width 98 height 32
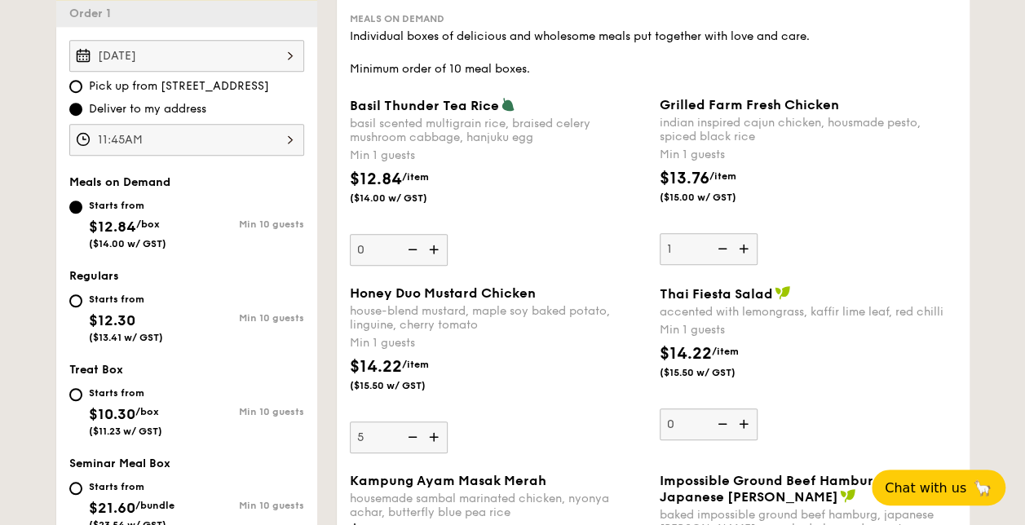
scroll to position [489, 0]
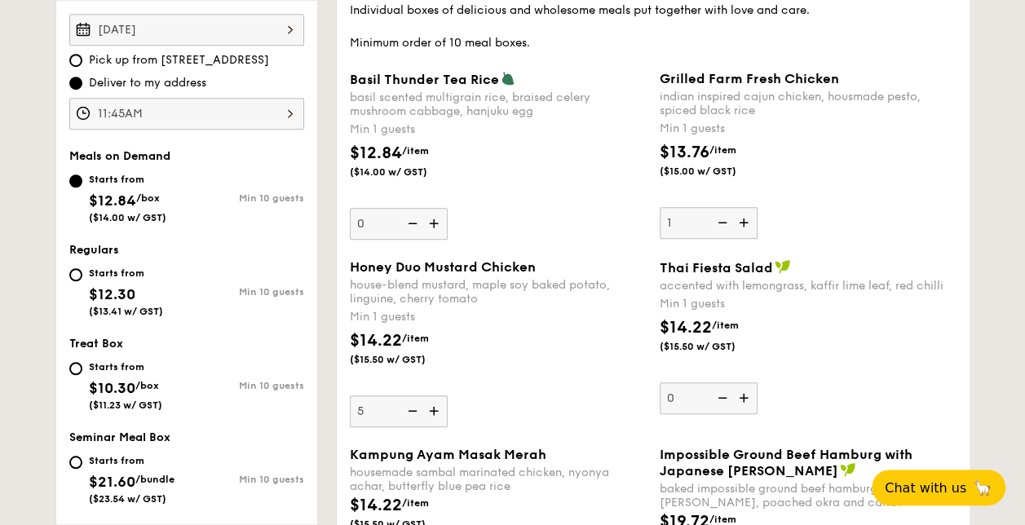
click at [720, 222] on img at bounding box center [721, 222] width 24 height 31
click at [720, 222] on input "1" at bounding box center [709, 223] width 98 height 32
click at [749, 219] on img at bounding box center [745, 222] width 24 height 31
click at [749, 219] on input "0" at bounding box center [709, 223] width 98 height 32
click at [749, 219] on img at bounding box center [745, 222] width 24 height 31
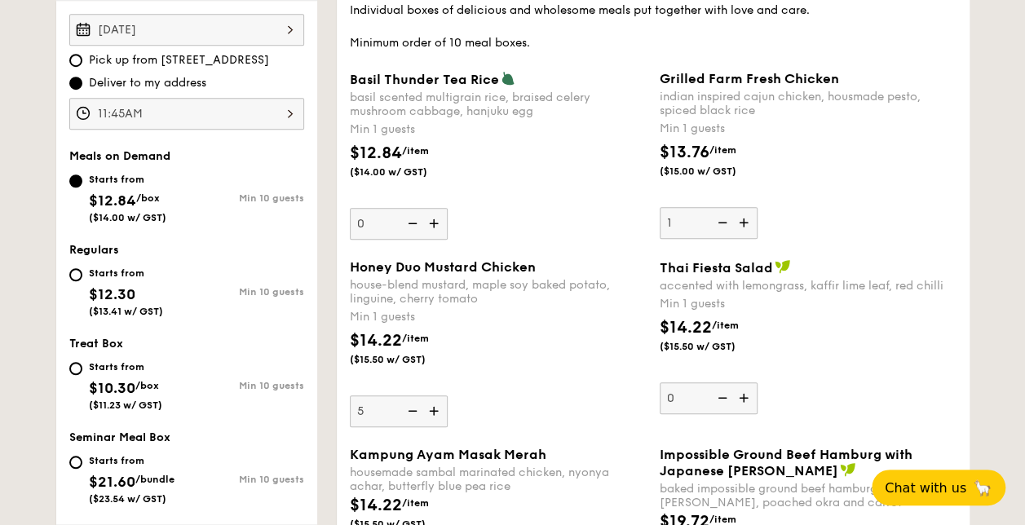
click at [749, 219] on input "1" at bounding box center [709, 223] width 98 height 32
type input "2"
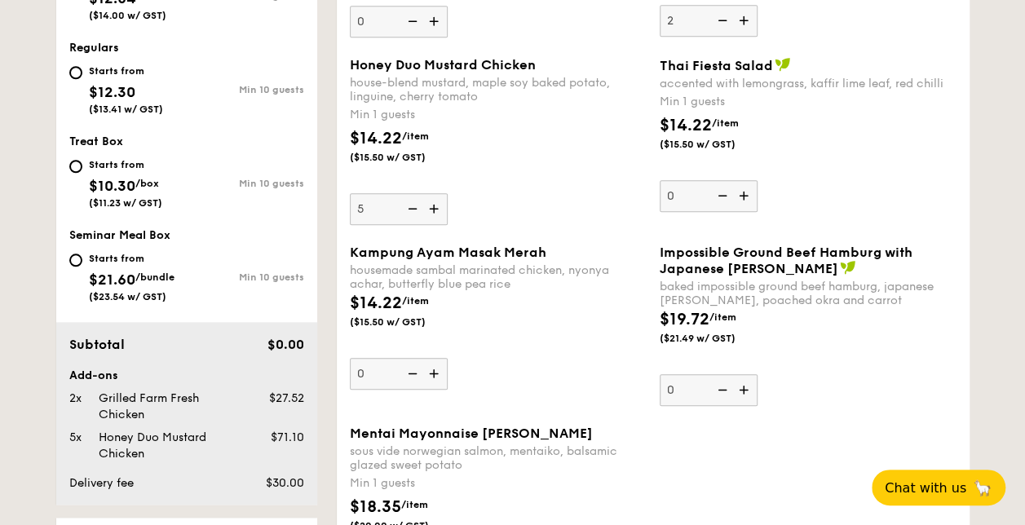
scroll to position [734, 0]
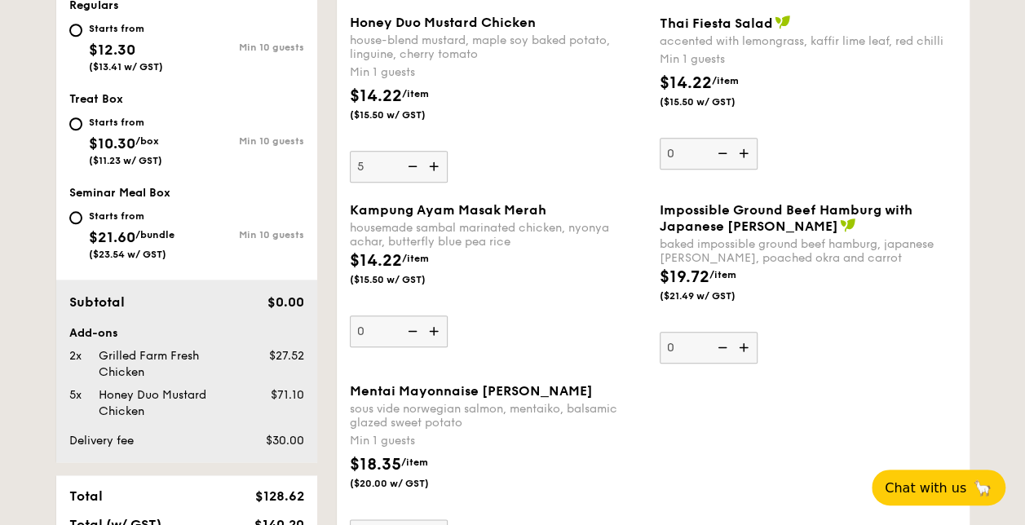
click at [437, 328] on img at bounding box center [435, 331] width 24 height 31
click at [437, 328] on input "0" at bounding box center [399, 332] width 98 height 32
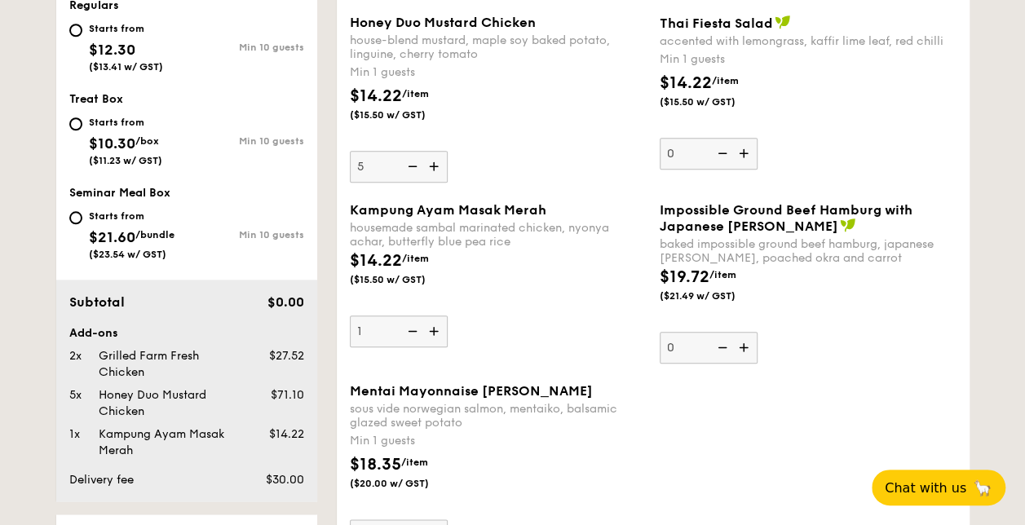
click at [437, 328] on img at bounding box center [435, 331] width 24 height 31
click at [437, 328] on input "1" at bounding box center [399, 332] width 98 height 32
click at [437, 328] on img at bounding box center [435, 331] width 24 height 31
click at [437, 328] on input "2" at bounding box center [399, 332] width 98 height 32
type input "3"
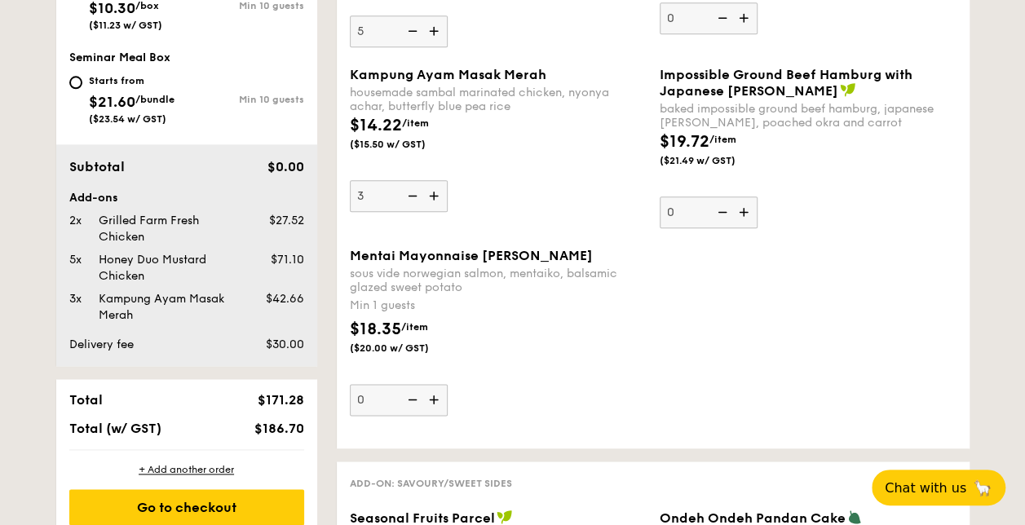
scroll to position [897, 0]
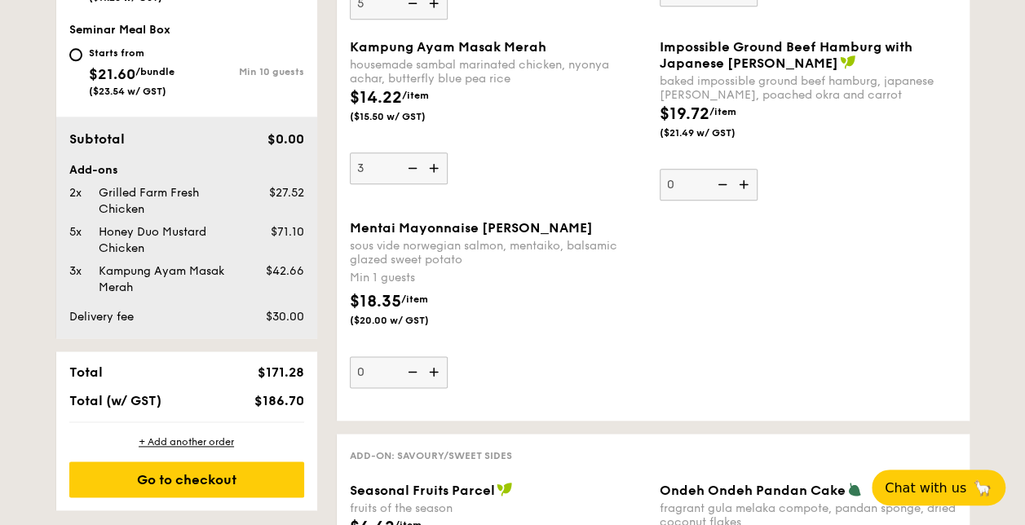
click at [436, 368] on img at bounding box center [435, 371] width 24 height 31
click at [436, 368] on input "0" at bounding box center [399, 372] width 98 height 32
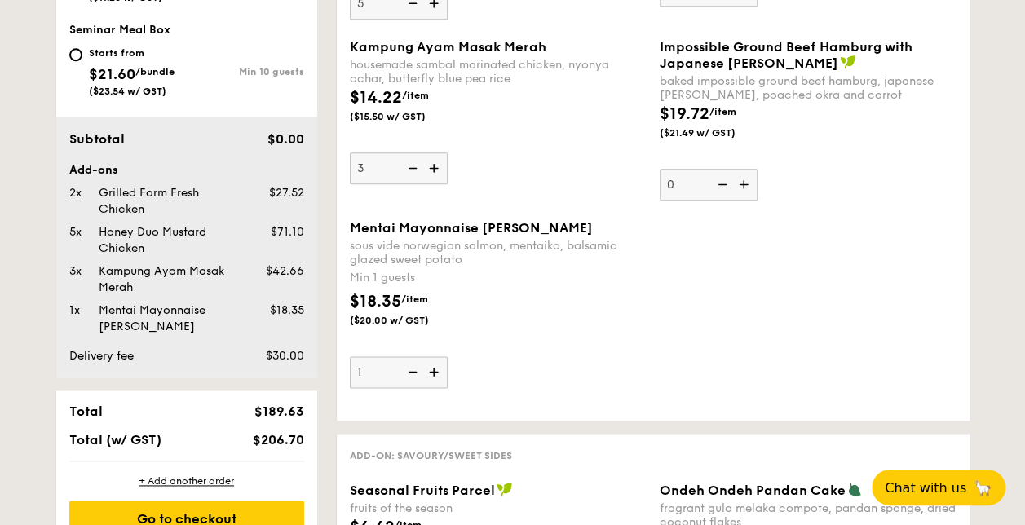
click at [436, 368] on img at bounding box center [435, 371] width 24 height 31
click at [436, 368] on input "1" at bounding box center [399, 372] width 98 height 32
type input "2"
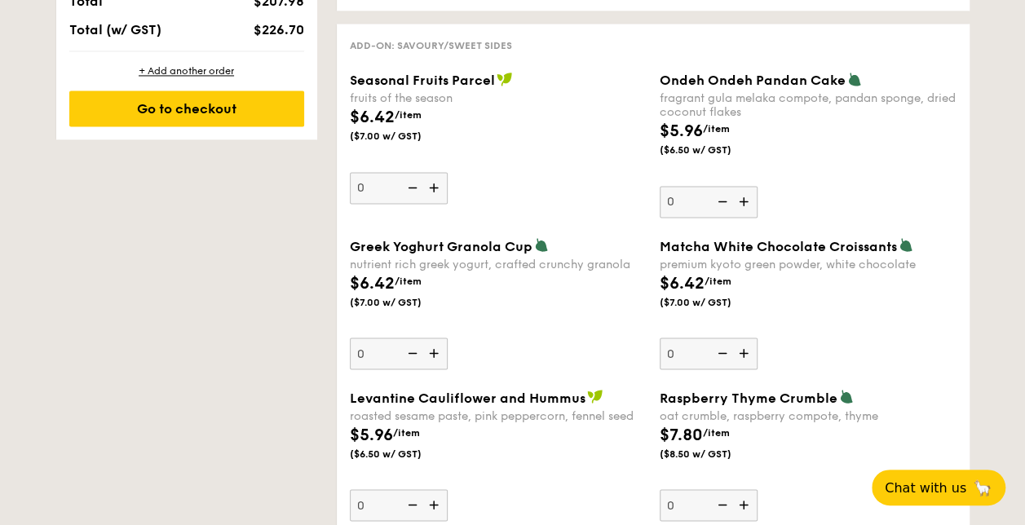
scroll to position [1305, 0]
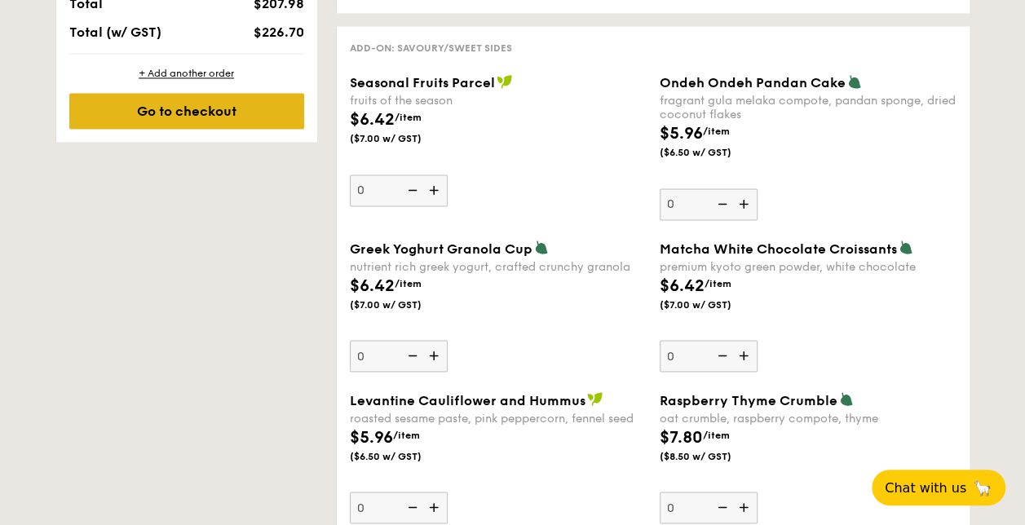
click at [191, 109] on div "Go to checkout" at bounding box center [186, 111] width 235 height 36
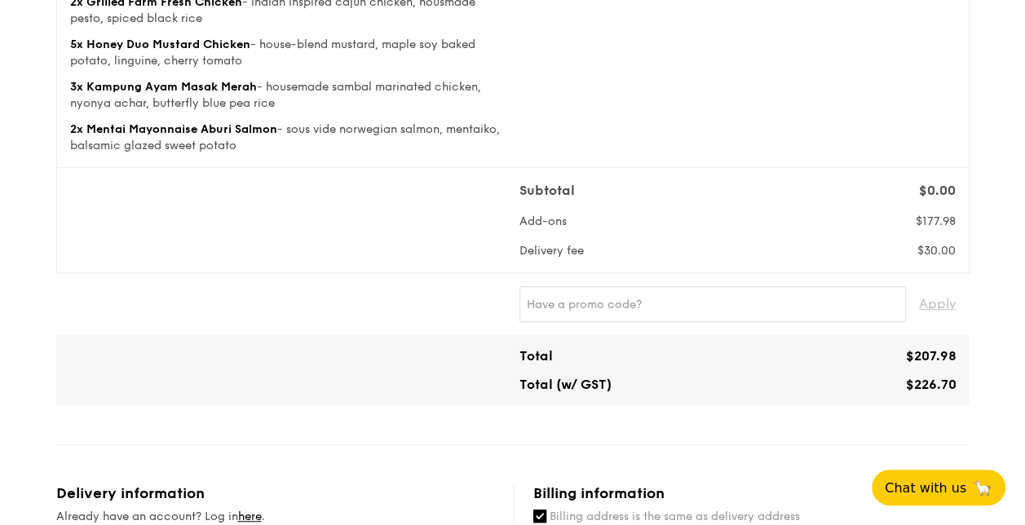
scroll to position [245, 0]
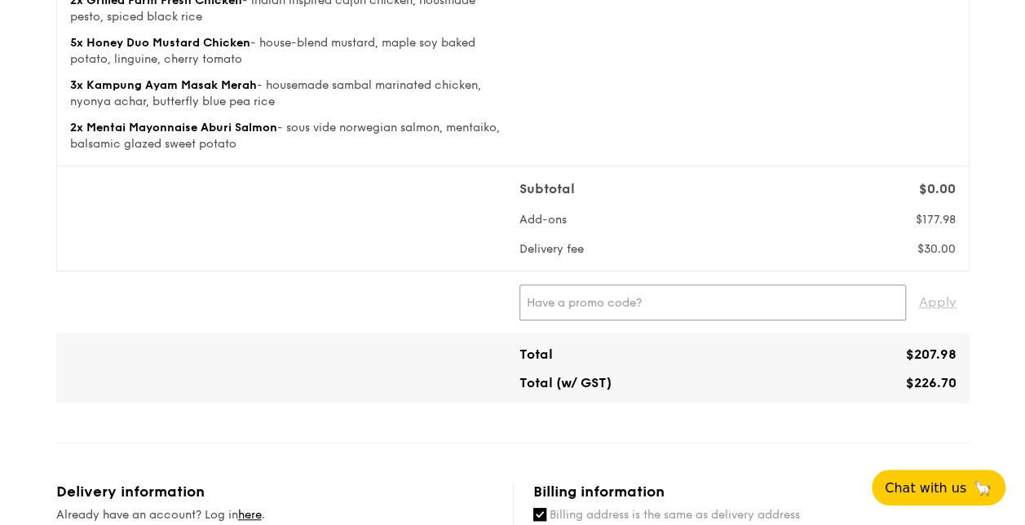
click at [649, 310] on input "text" at bounding box center [713, 303] width 387 height 36
type input "WELCOME25"
click at [947, 298] on span "Apply" at bounding box center [938, 303] width 38 height 36
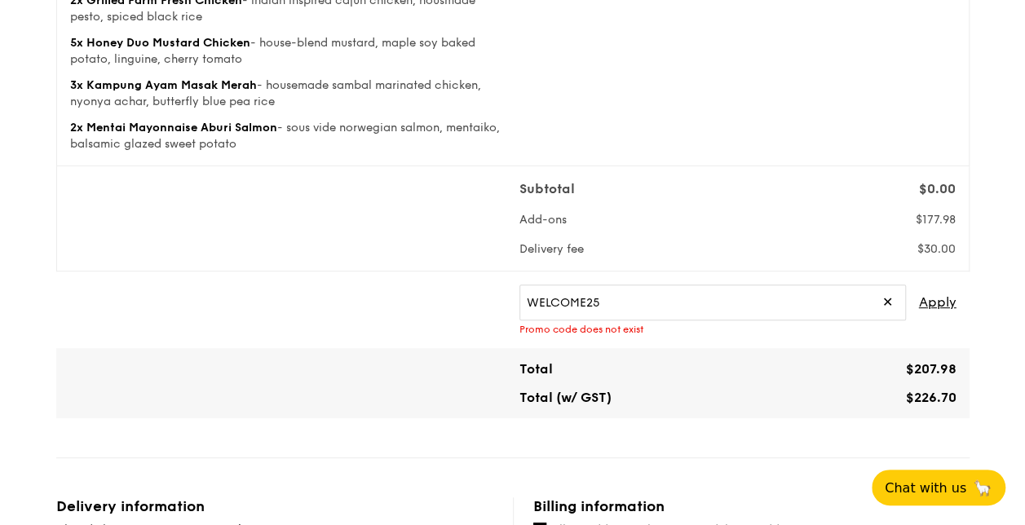
click at [888, 299] on span "✕" at bounding box center [888, 303] width 11 height 36
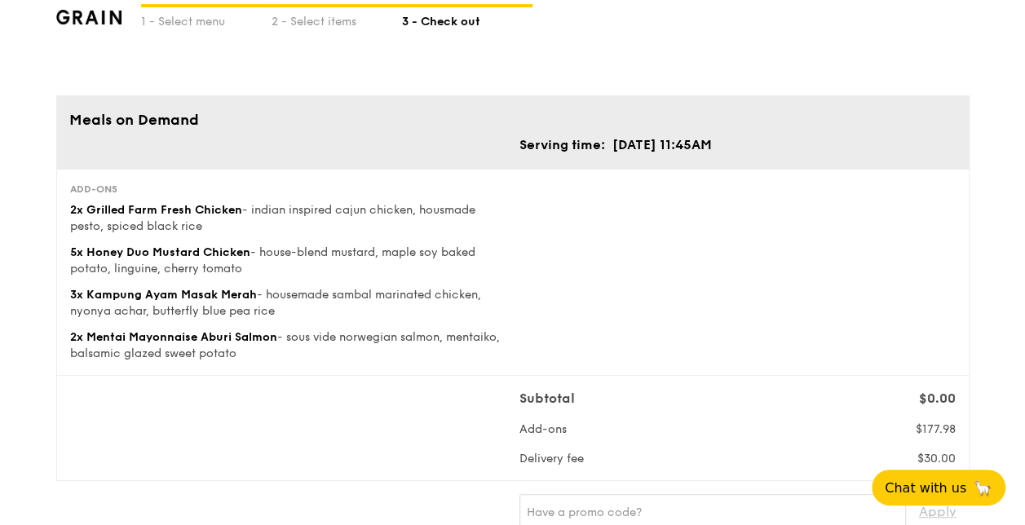
scroll to position [326, 0]
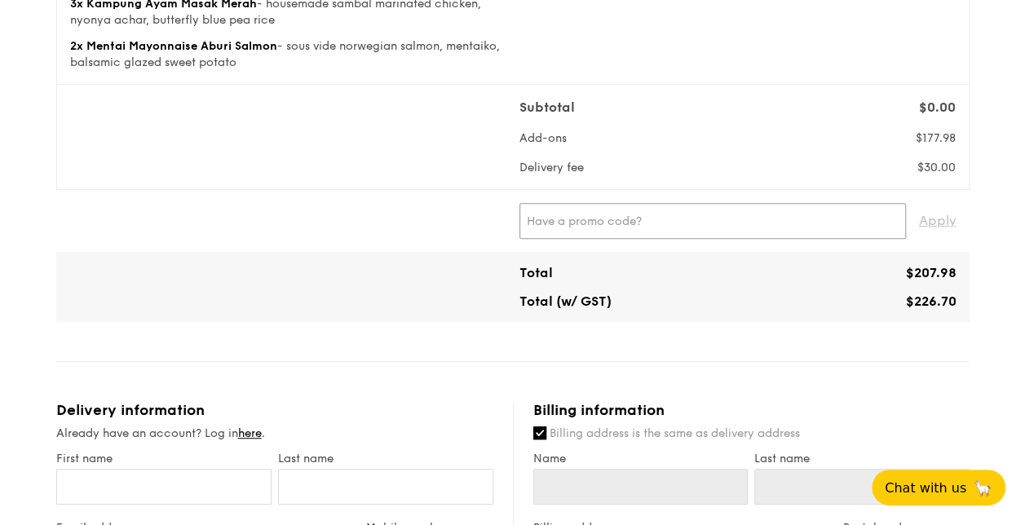
click at [642, 222] on input "text" at bounding box center [713, 221] width 387 height 36
type input "c"
type input "CARRISA"
click at [940, 215] on span "Apply" at bounding box center [938, 221] width 38 height 36
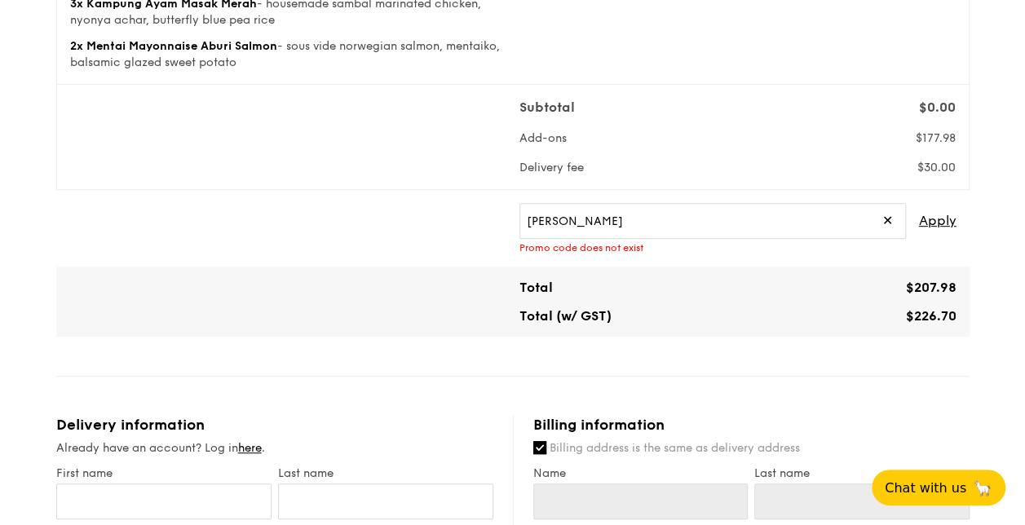
click at [888, 217] on span "✕" at bounding box center [888, 221] width 11 height 36
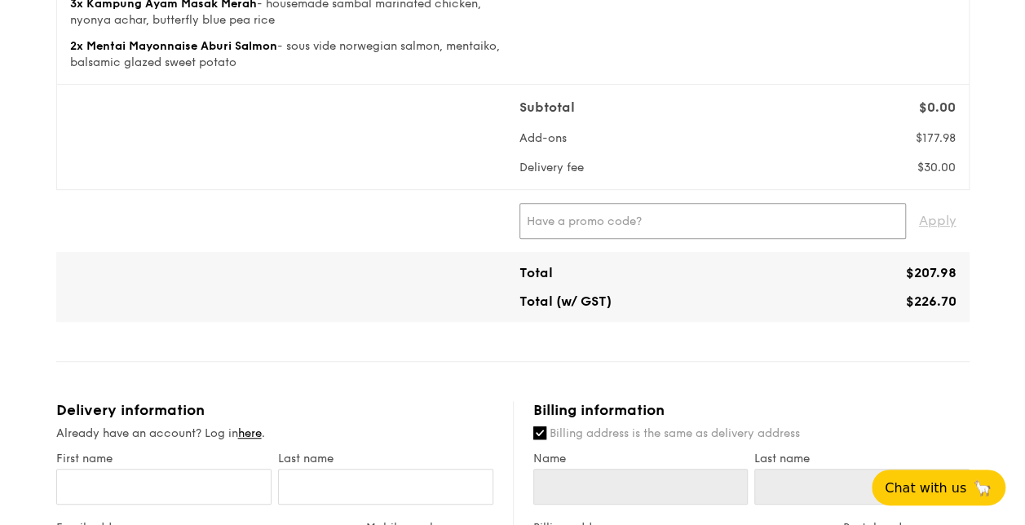
click at [654, 219] on input "text" at bounding box center [713, 221] width 387 height 36
type input "SAM@GRAIN"
click at [937, 225] on span "Apply" at bounding box center [938, 221] width 38 height 36
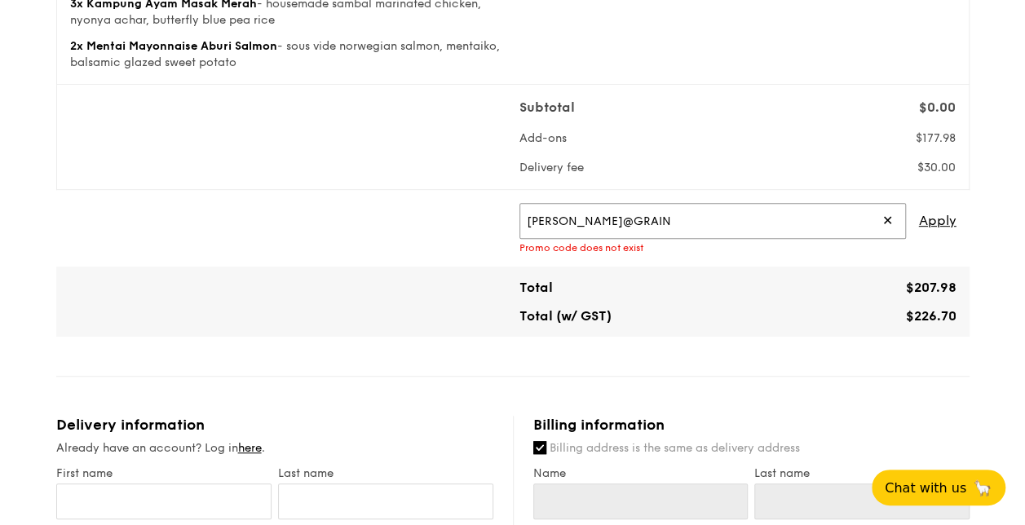
click at [879, 214] on input "SAM@GRAIN" at bounding box center [713, 221] width 387 height 36
click at [890, 220] on span "✕" at bounding box center [888, 221] width 11 height 36
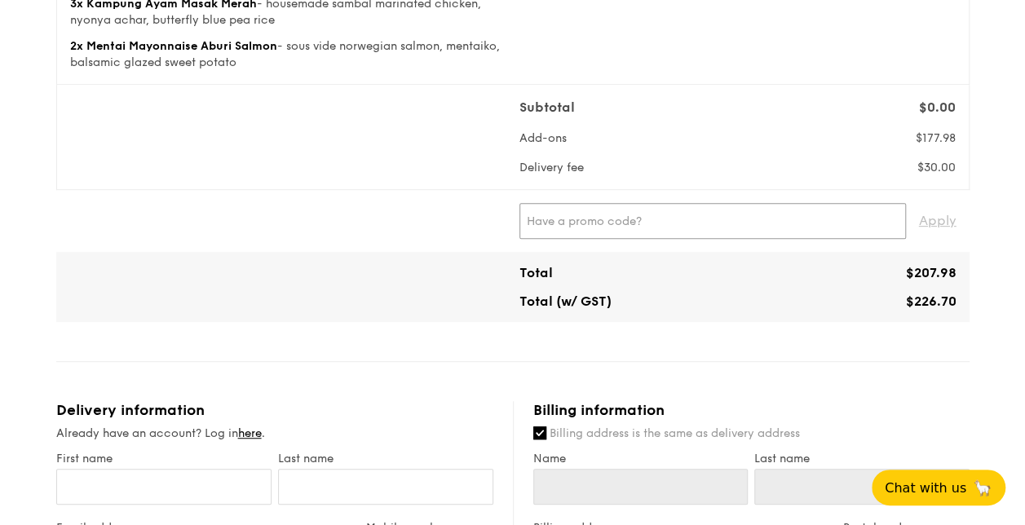
click at [676, 219] on input "text" at bounding box center [713, 221] width 387 height 36
type input "WELCOMEFEAST"
click at [938, 222] on span "Apply" at bounding box center [938, 221] width 38 height 36
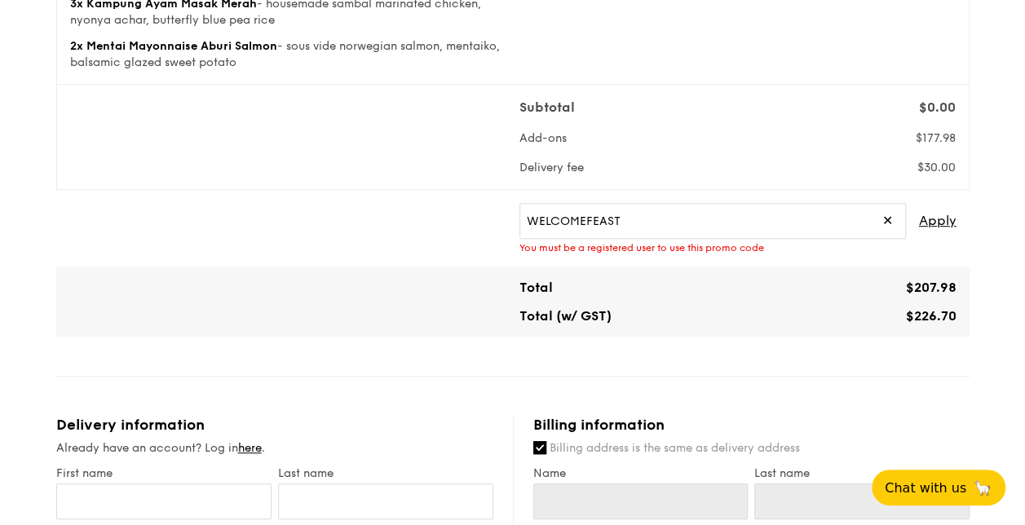
click at [891, 214] on span "✕" at bounding box center [888, 221] width 11 height 36
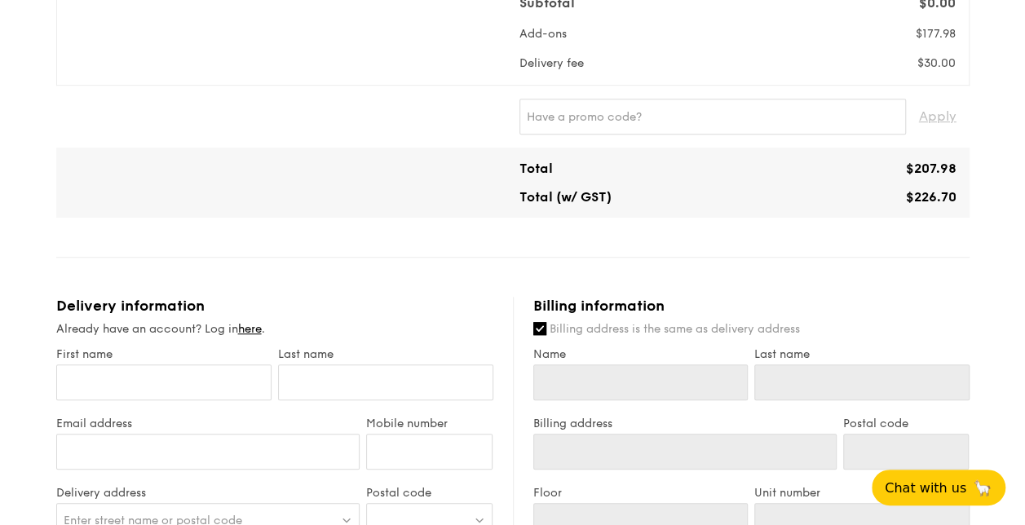
scroll to position [489, 0]
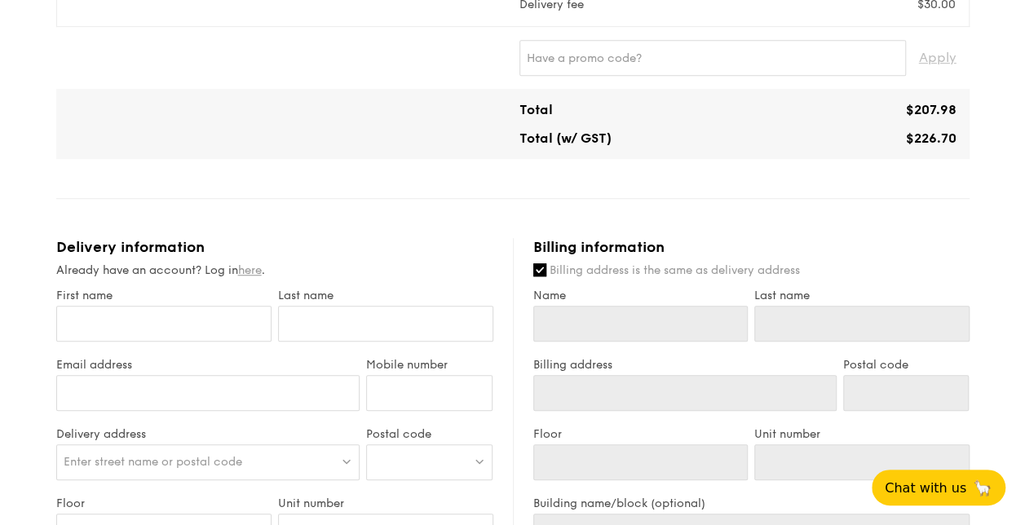
click at [257, 274] on link "here" at bounding box center [250, 270] width 24 height 14
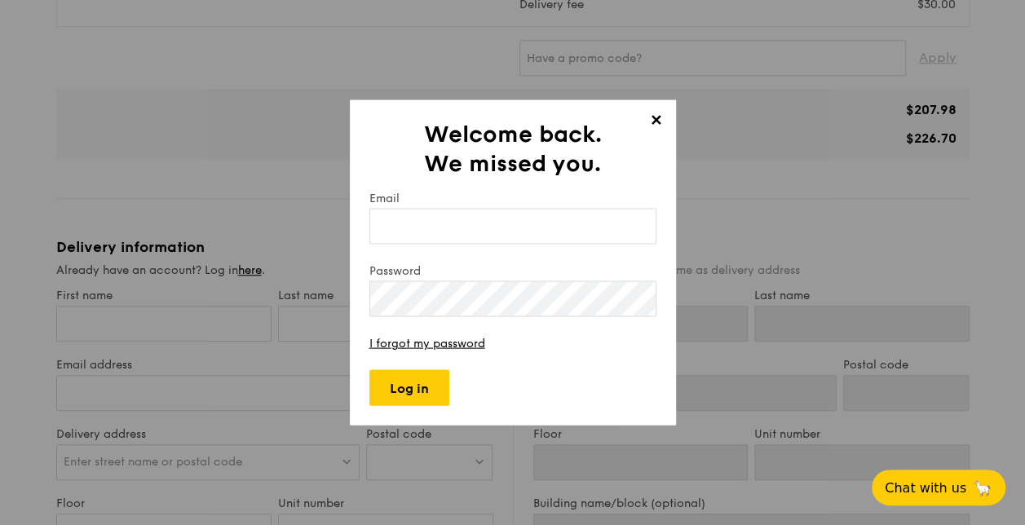
click at [437, 228] on input "Email" at bounding box center [513, 227] width 287 height 36
type input "qianyi@stewardcross.com"
click at [659, 121] on span "✕" at bounding box center [656, 123] width 23 height 23
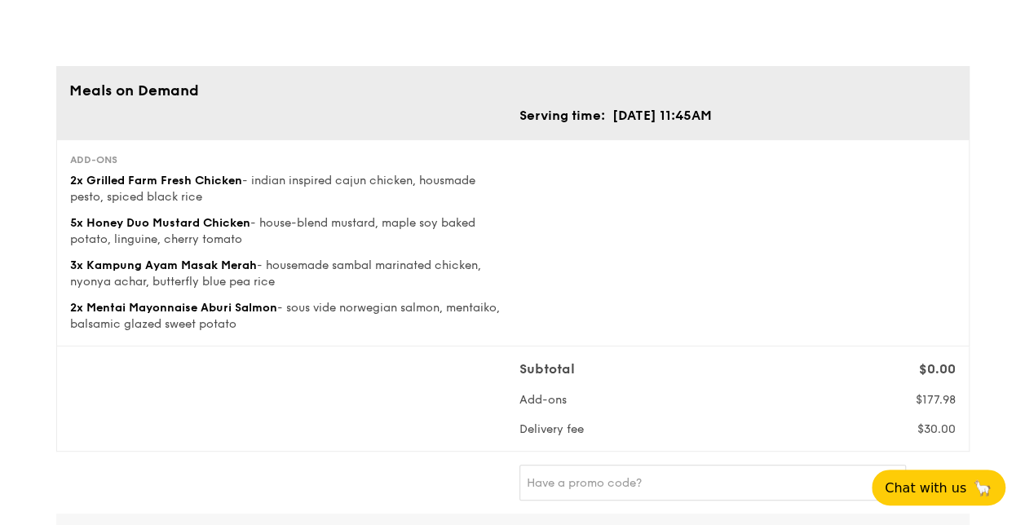
scroll to position [0, 0]
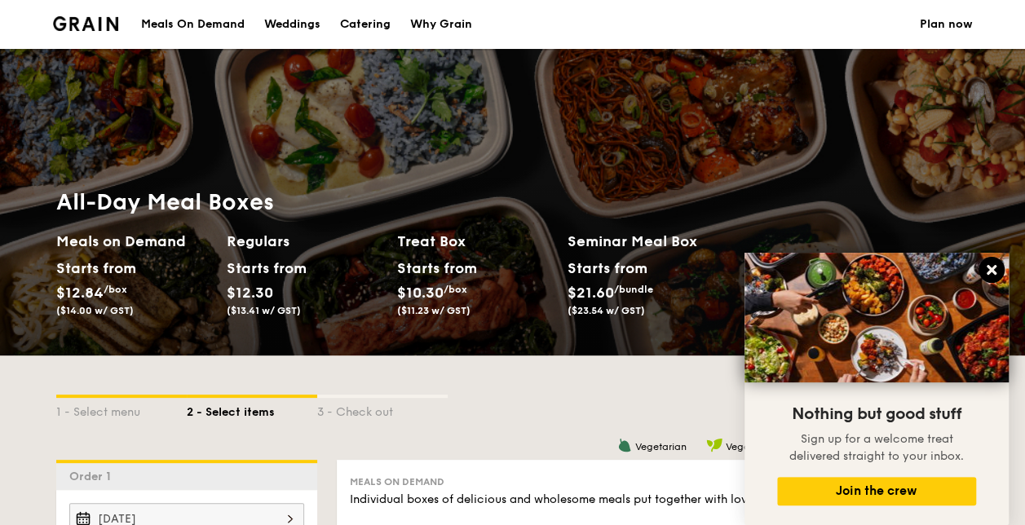
click at [985, 270] on icon at bounding box center [992, 270] width 15 height 15
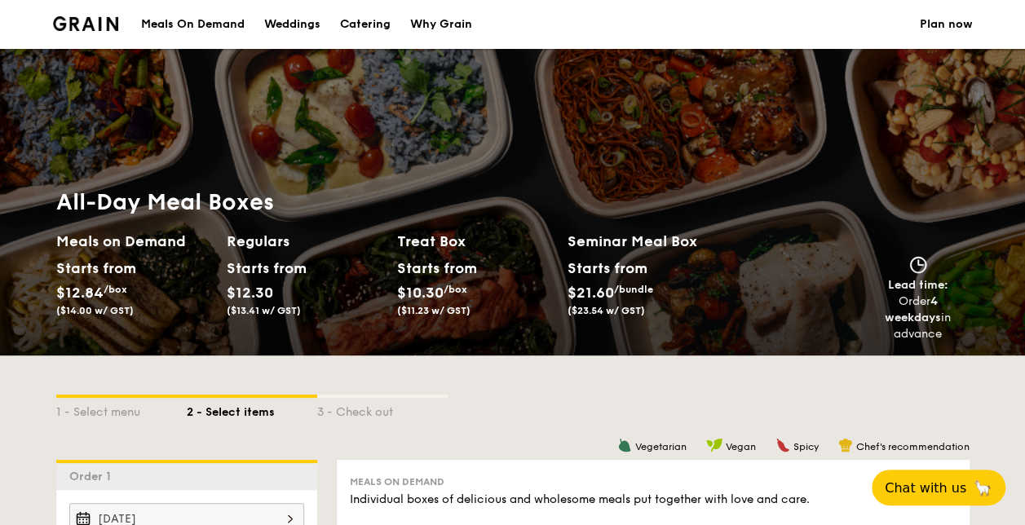
click at [79, 31] on li at bounding box center [92, 24] width 79 height 49
click at [224, 29] on div "Meals On Demand" at bounding box center [193, 24] width 104 height 49
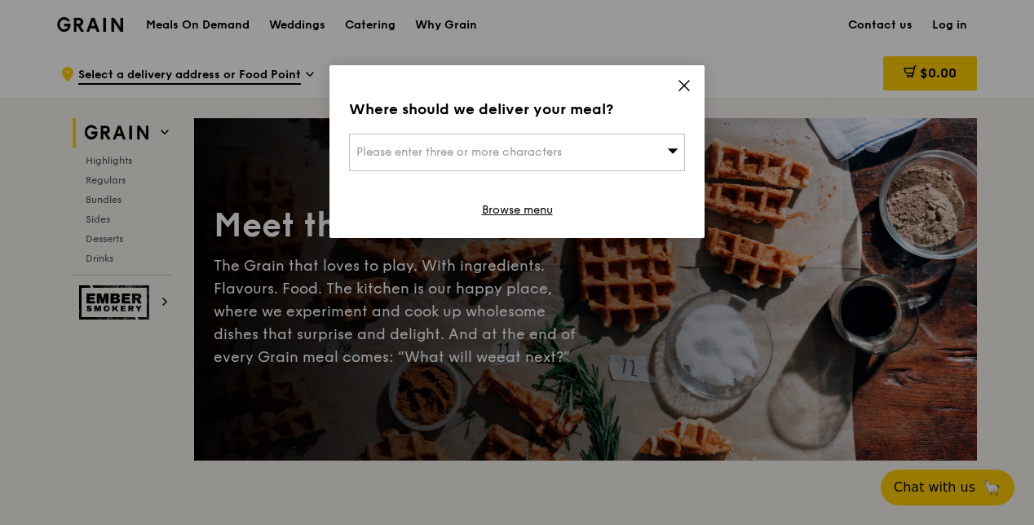
click at [688, 79] on icon at bounding box center [684, 85] width 15 height 15
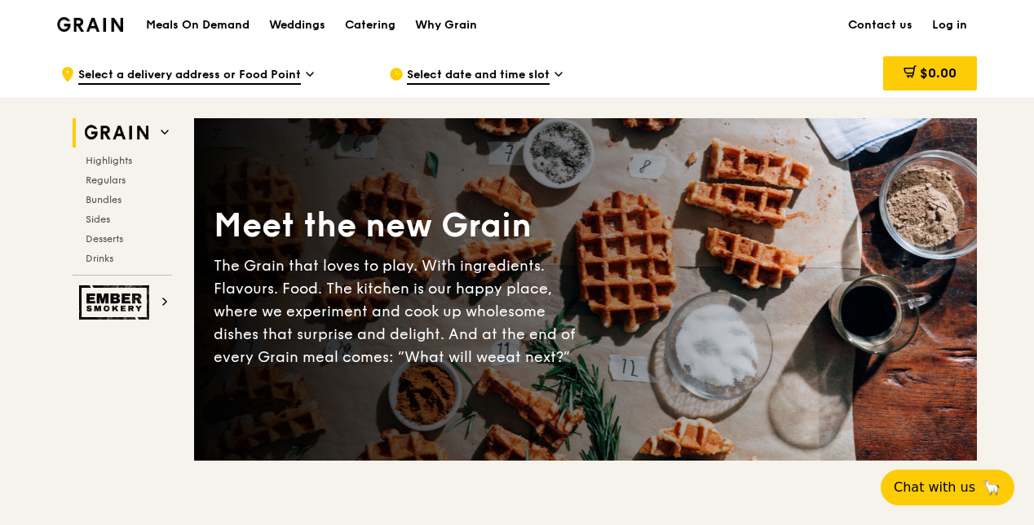
click at [954, 26] on link "Log in" at bounding box center [950, 25] width 55 height 49
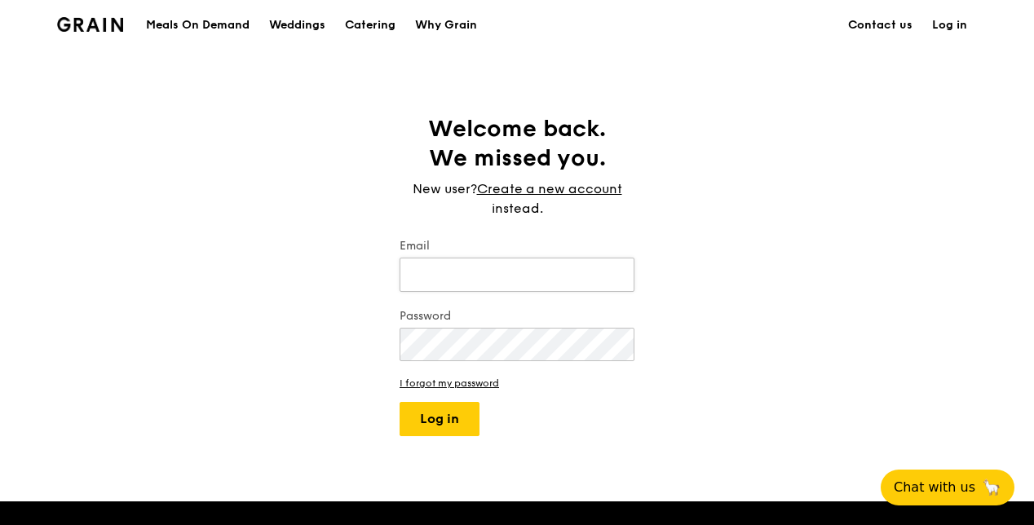
click at [511, 267] on input "Email" at bounding box center [517, 275] width 235 height 34
type input "qianyi@stewardcross.com"
click at [483, 378] on link "I forgot my password" at bounding box center [517, 383] width 235 height 11
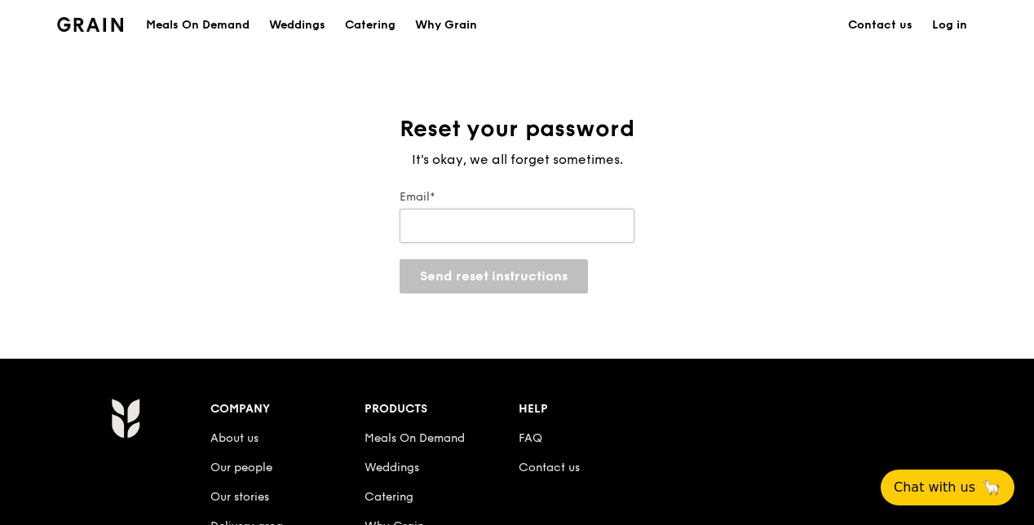
click at [529, 224] on input "Email*" at bounding box center [517, 226] width 235 height 34
type input "qianyi@stewardcross.com"
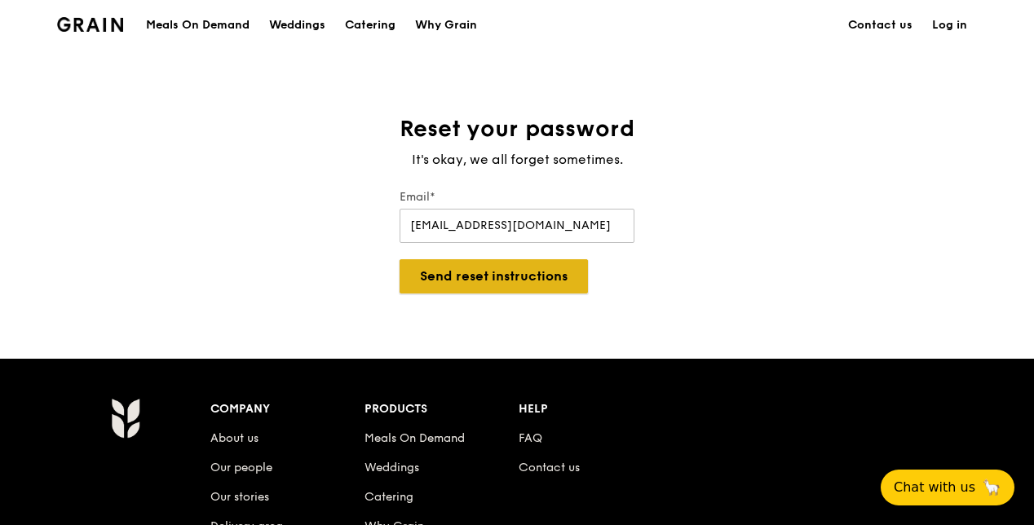
click at [503, 276] on button "Send reset instructions" at bounding box center [494, 276] width 188 height 34
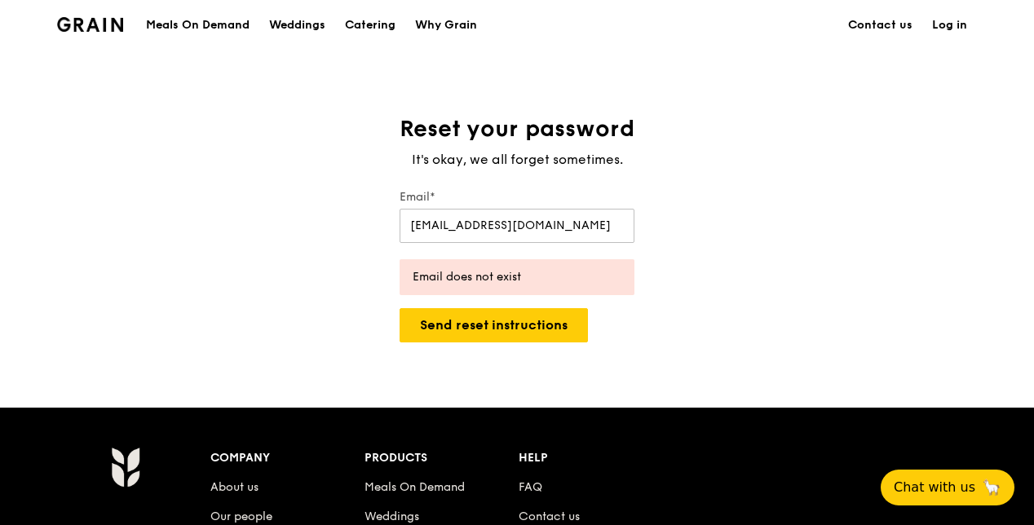
click at [790, 181] on div "Reset your password It's okay, we all forget sometimes. Email* qianyi@stewardcr…" at bounding box center [517, 228] width 1034 height 228
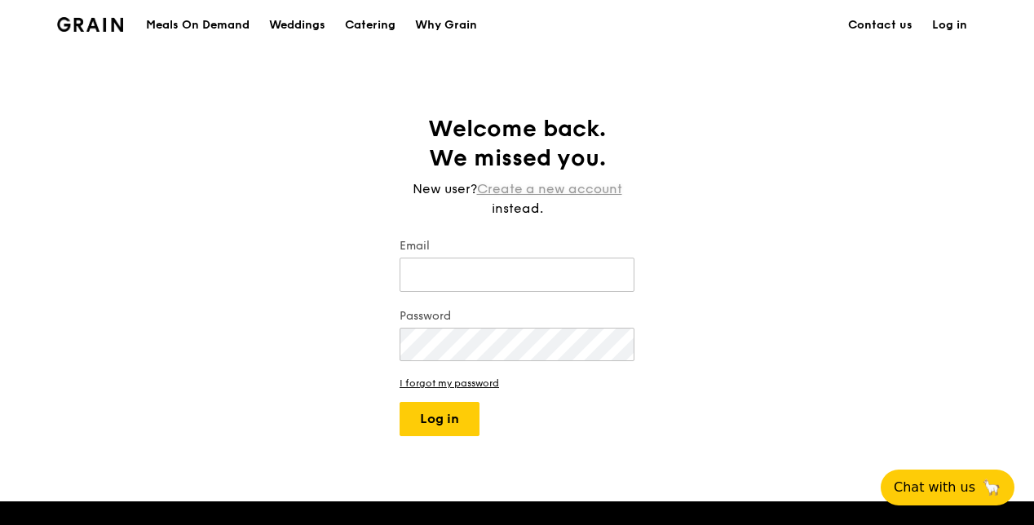
click at [565, 192] on link "Create a new account" at bounding box center [549, 189] width 145 height 20
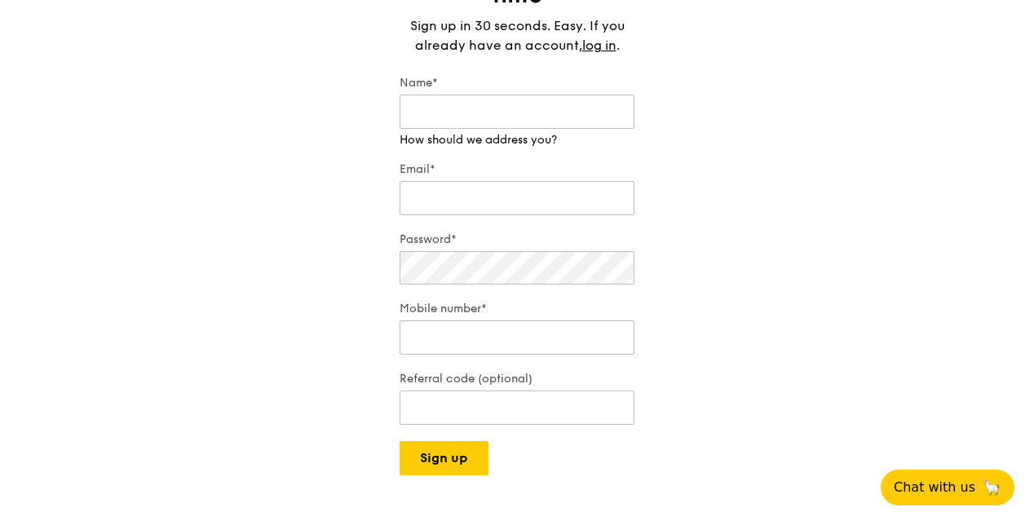
scroll to position [82, 0]
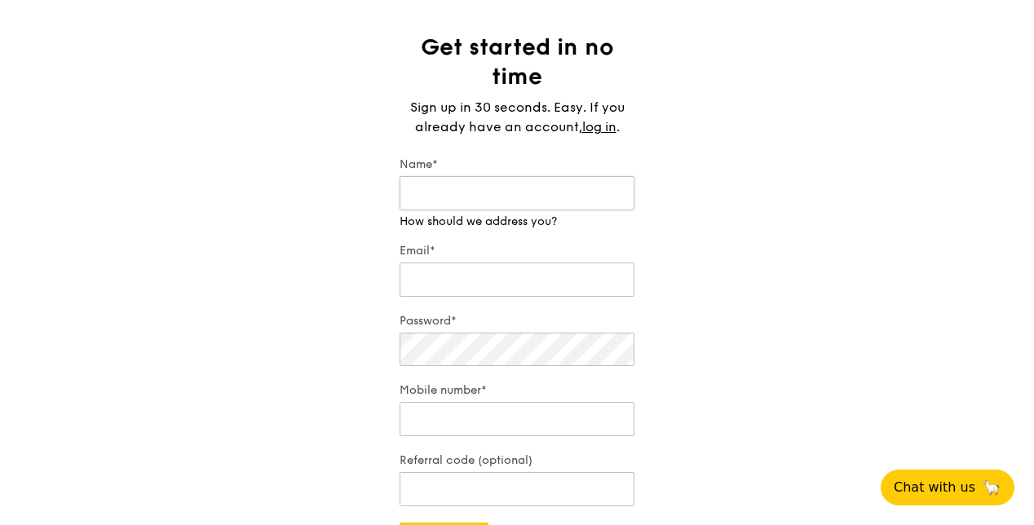
click at [462, 186] on input "Name*" at bounding box center [517, 193] width 235 height 34
